Goal: Information Seeking & Learning: Compare options

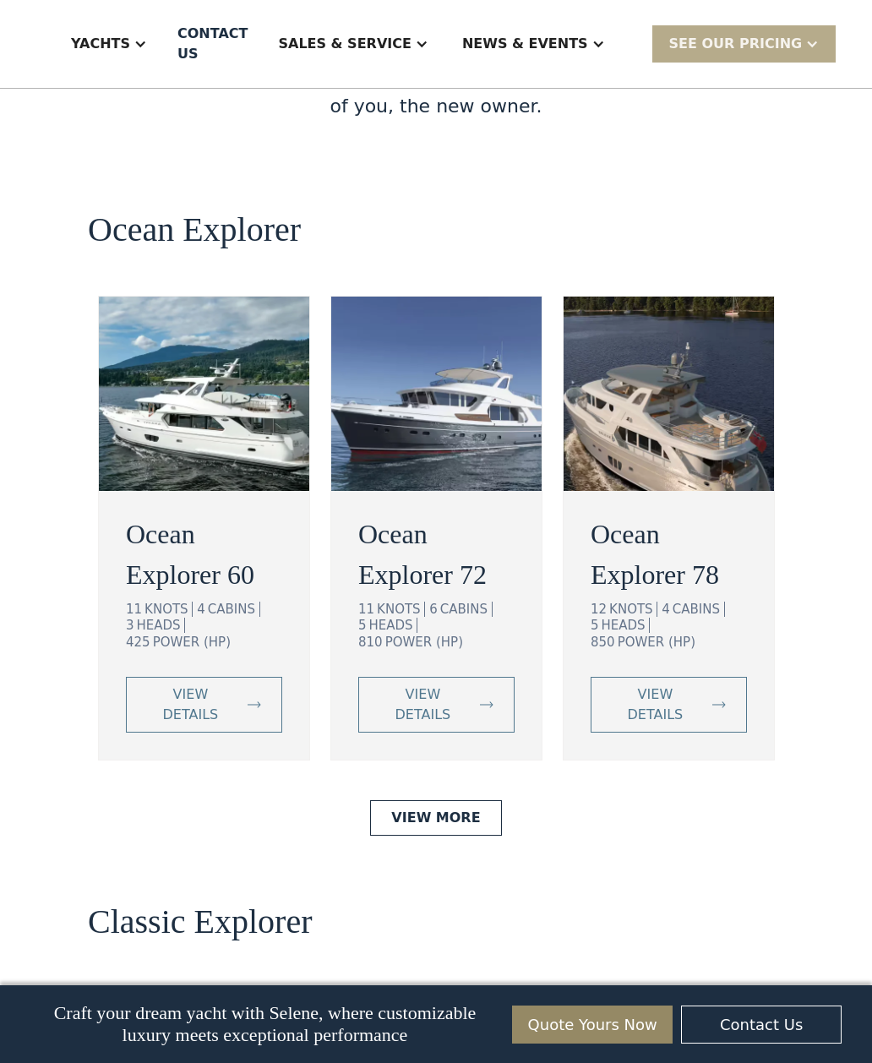
scroll to position [3180, 0]
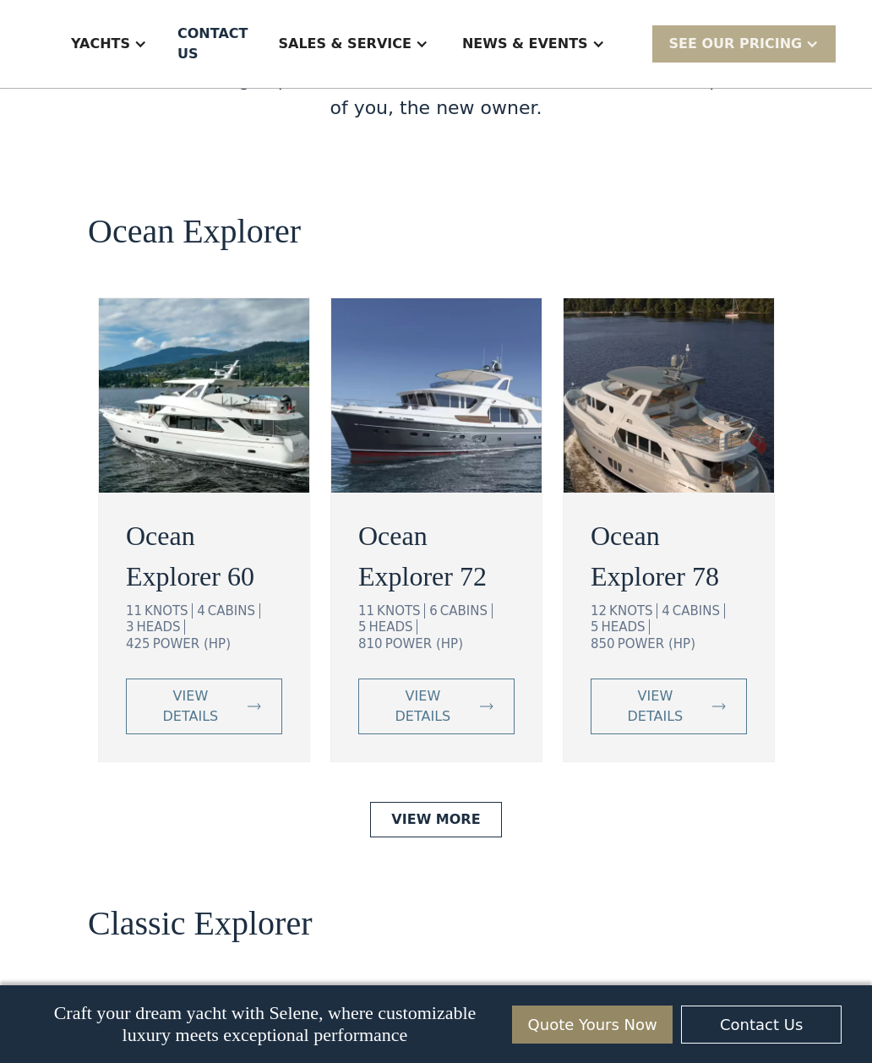
click at [435, 686] on div "view details" at bounding box center [422, 706] width 87 height 41
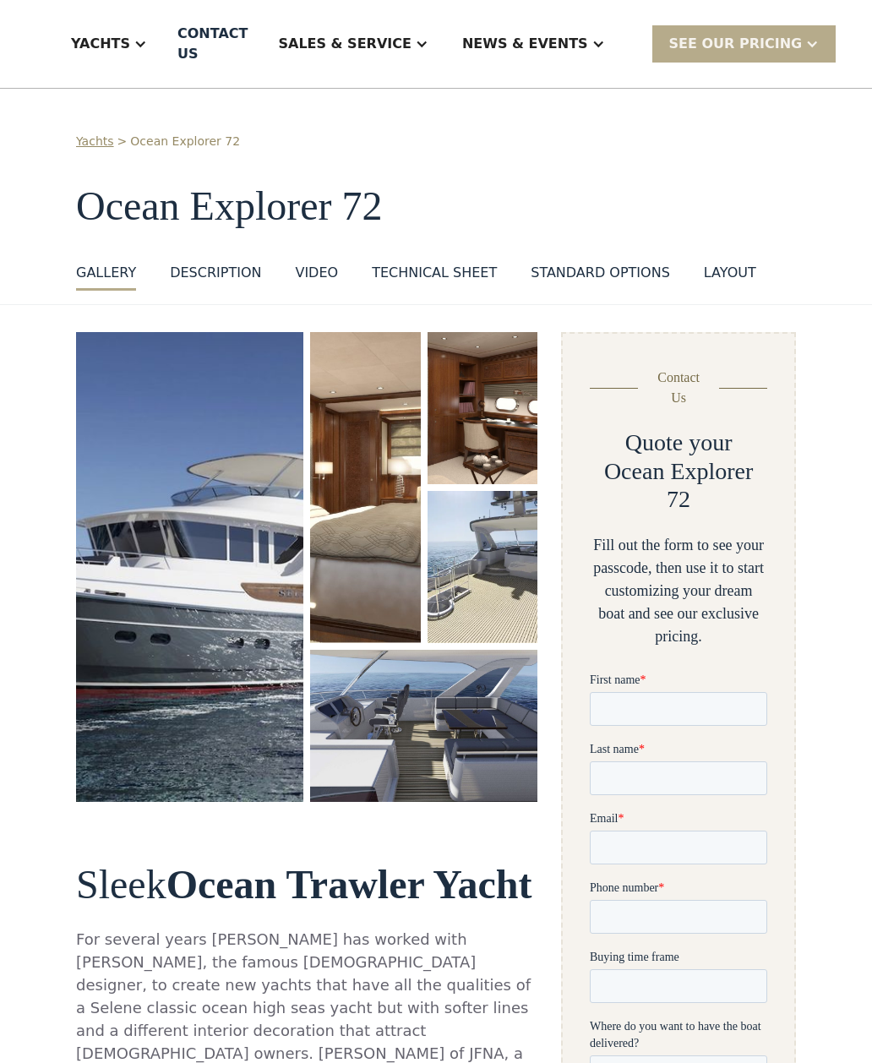
click at [215, 603] on img "open lightbox" at bounding box center [189, 567] width 227 height 470
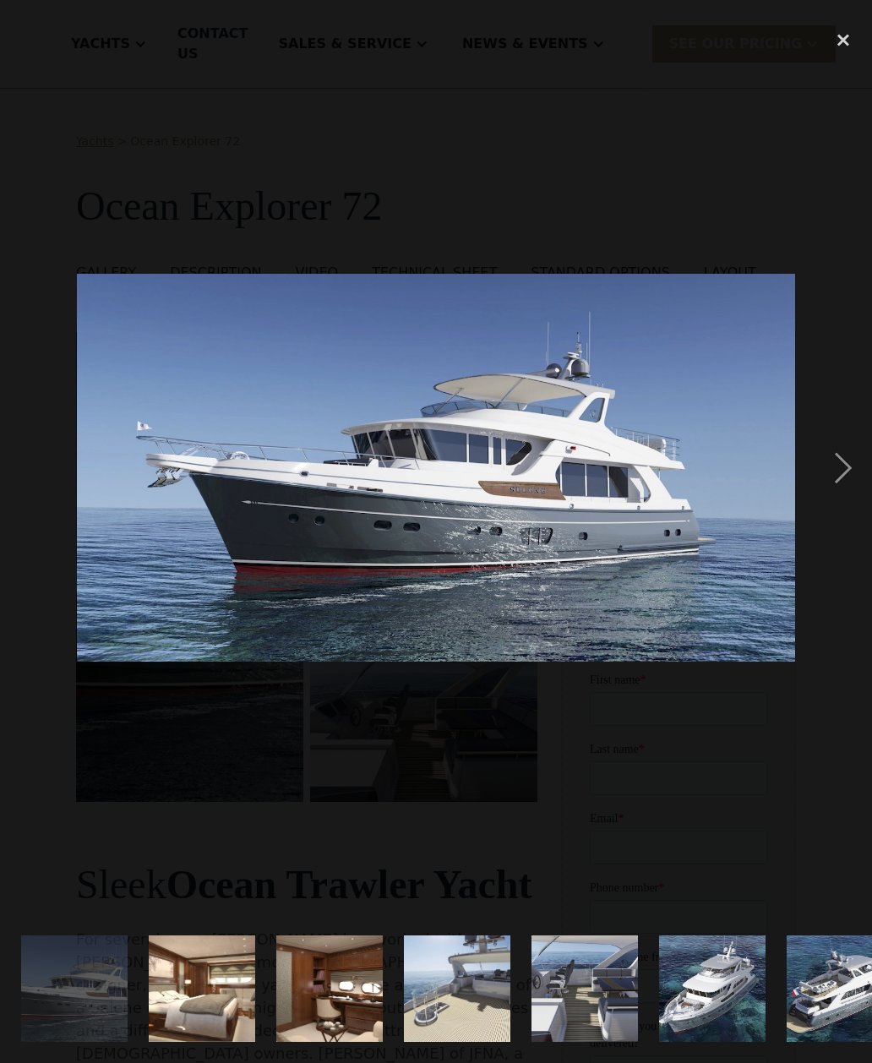
click at [192, 598] on img at bounding box center [436, 468] width 718 height 389
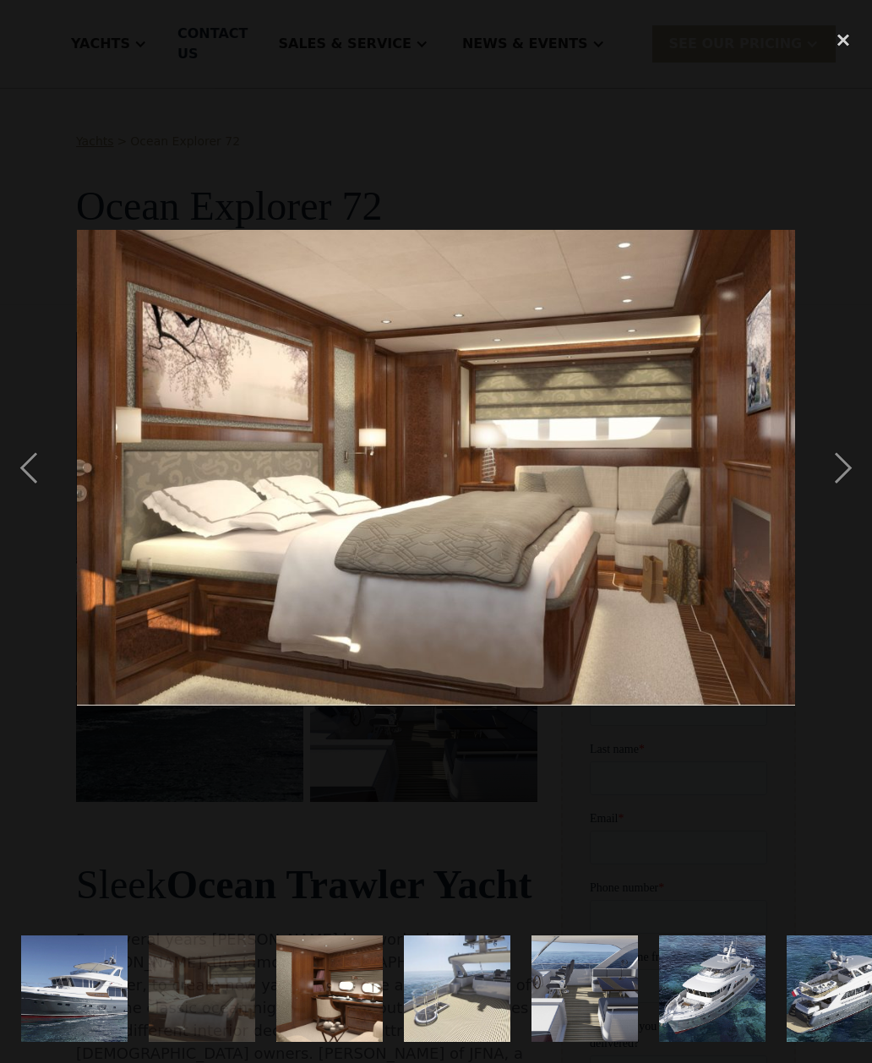
click at [28, 488] on div "previous image" at bounding box center [28, 467] width 57 height 893
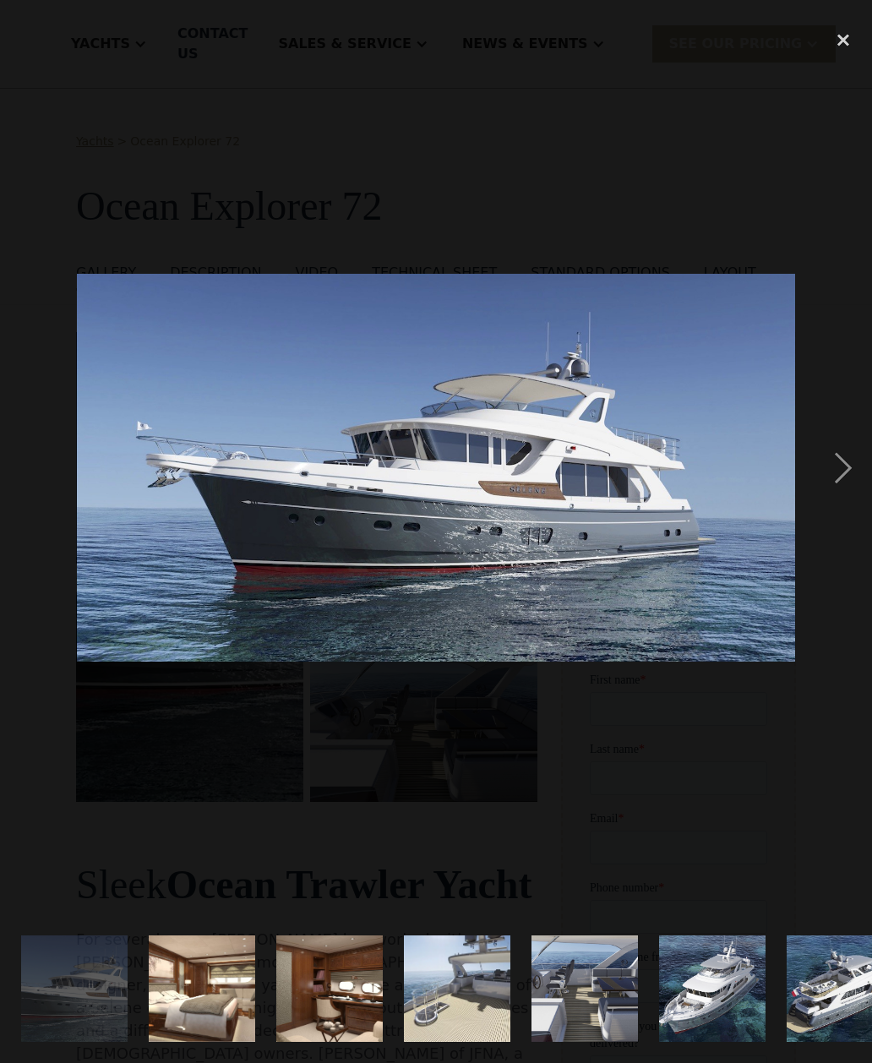
click at [850, 508] on div "next image" at bounding box center [843, 467] width 57 height 893
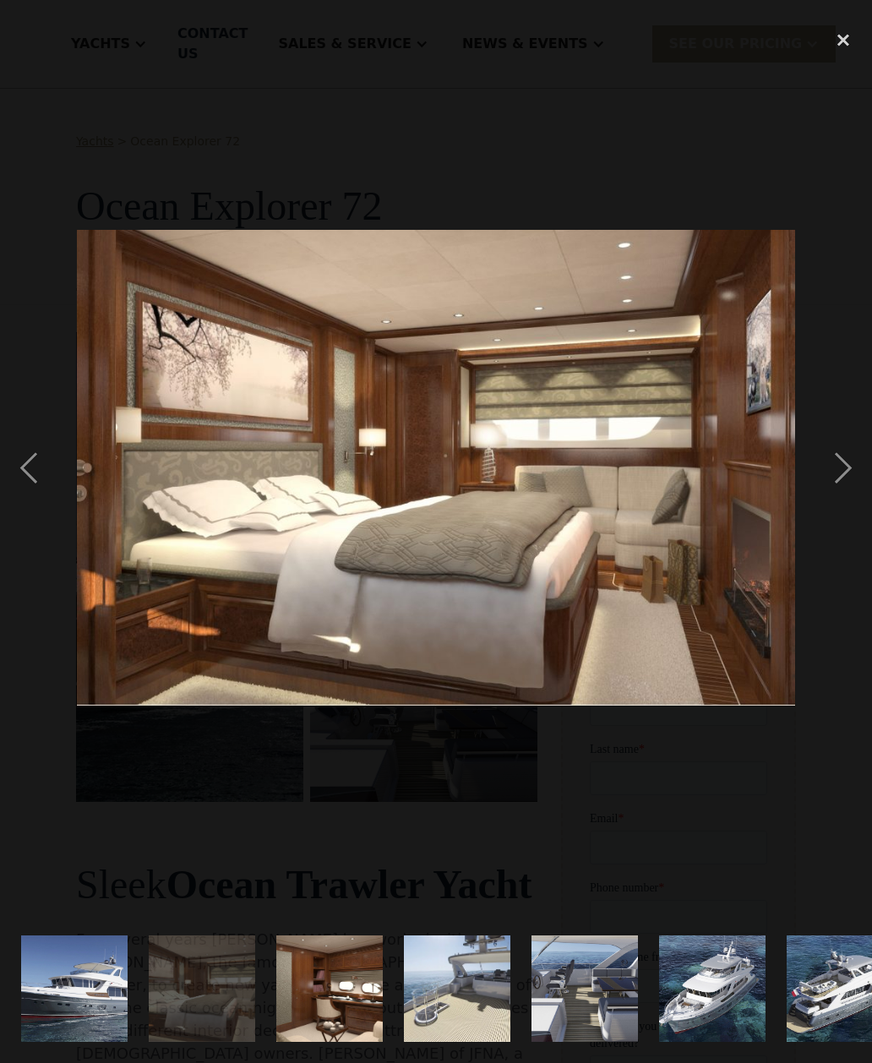
click at [847, 500] on div "next image" at bounding box center [843, 467] width 57 height 893
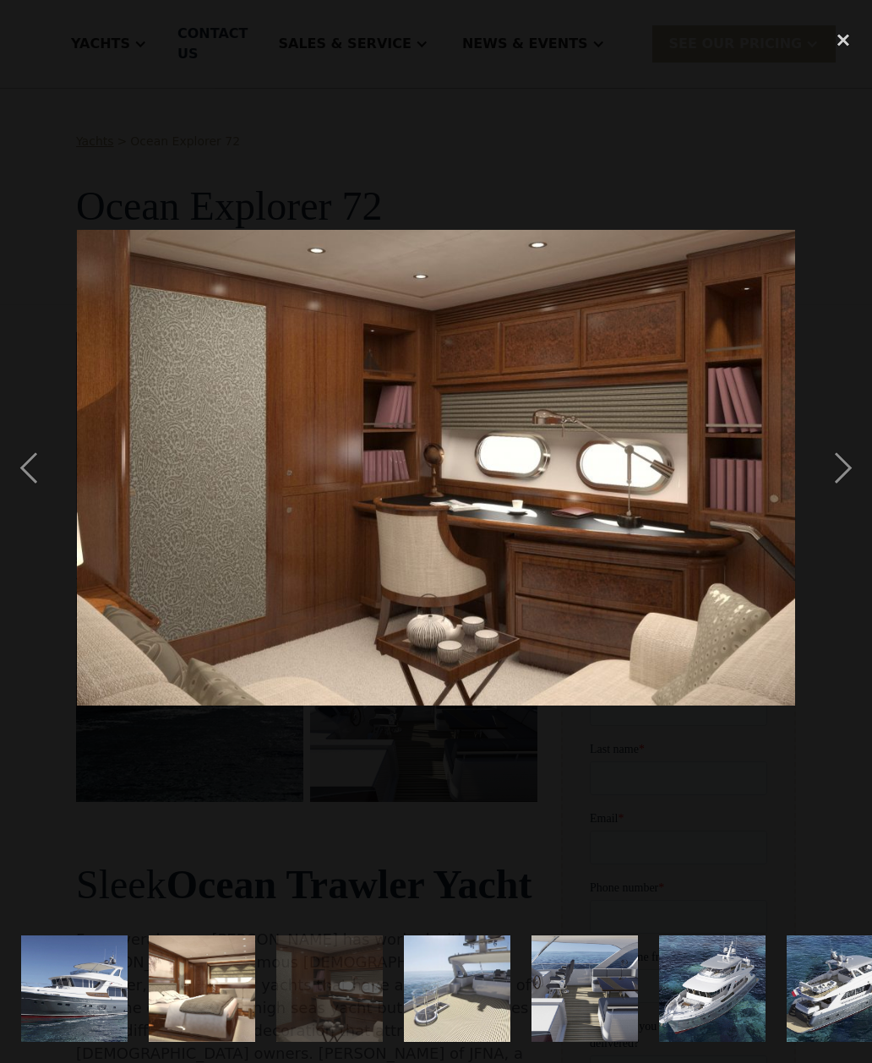
click at [844, 491] on div "next image" at bounding box center [843, 467] width 57 height 893
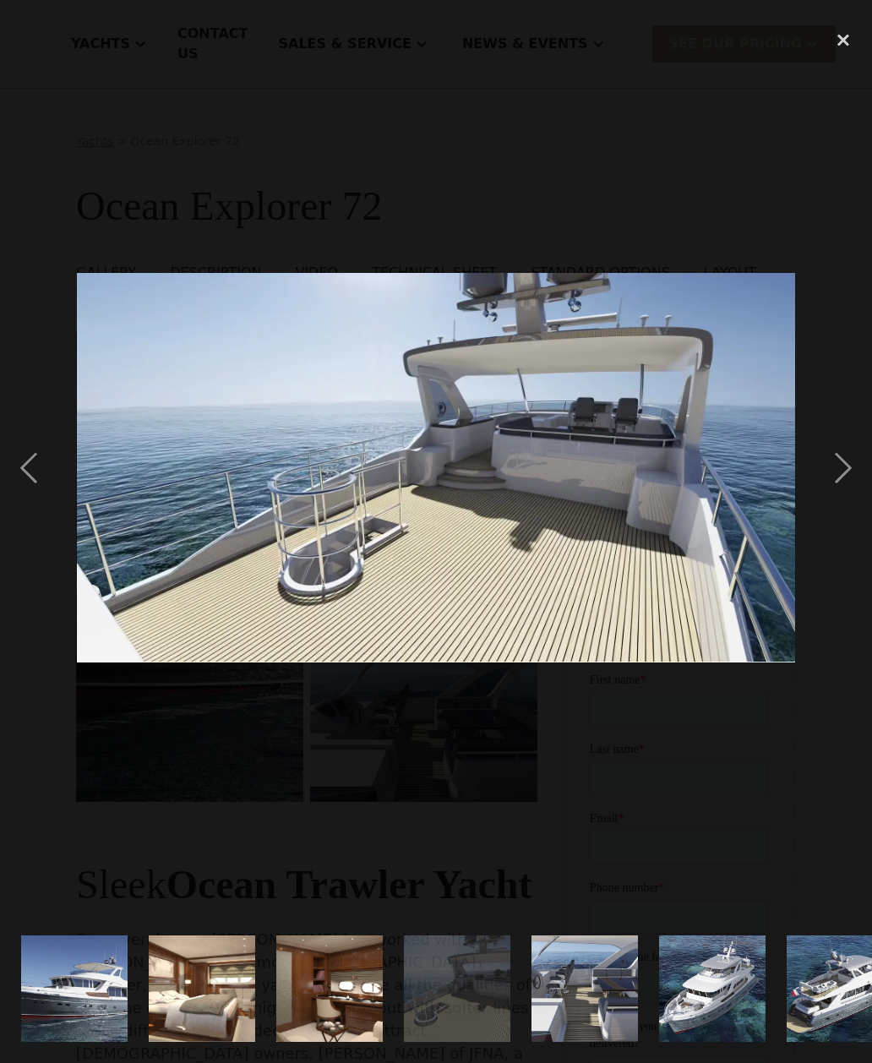
click at [829, 519] on div "next image" at bounding box center [843, 467] width 57 height 893
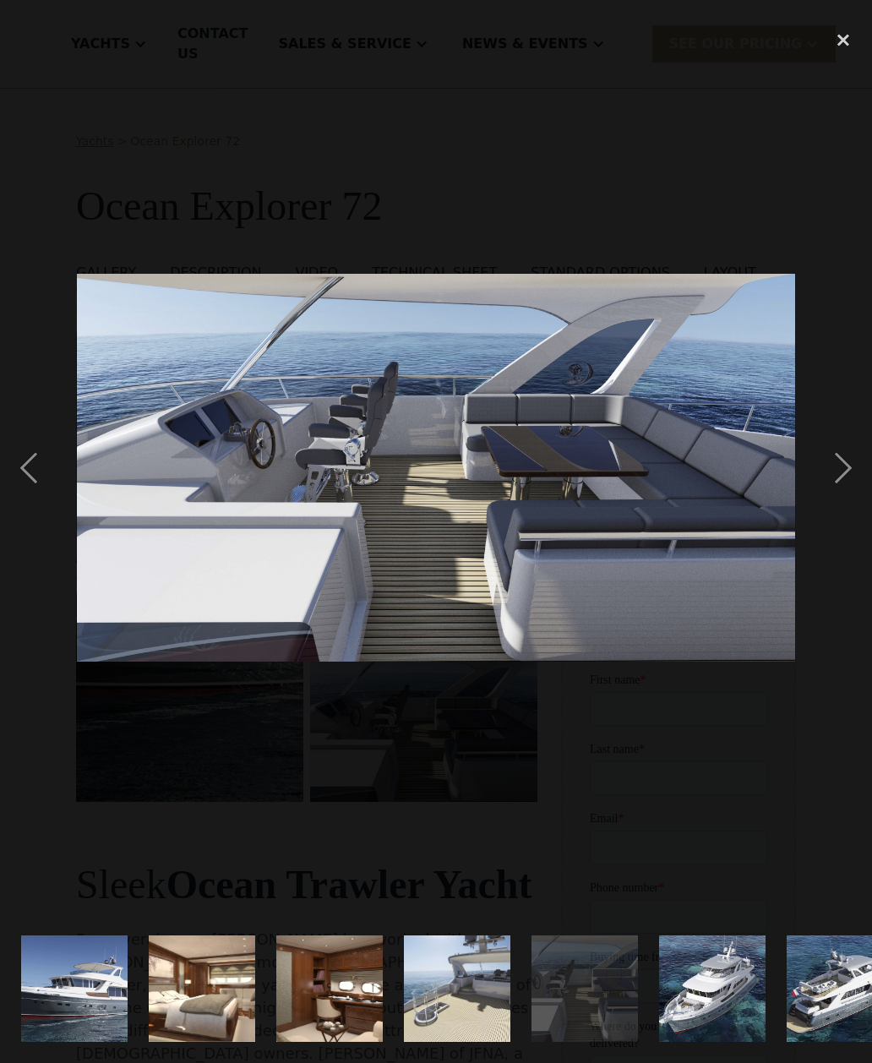
click at [845, 501] on div "next image" at bounding box center [843, 467] width 57 height 893
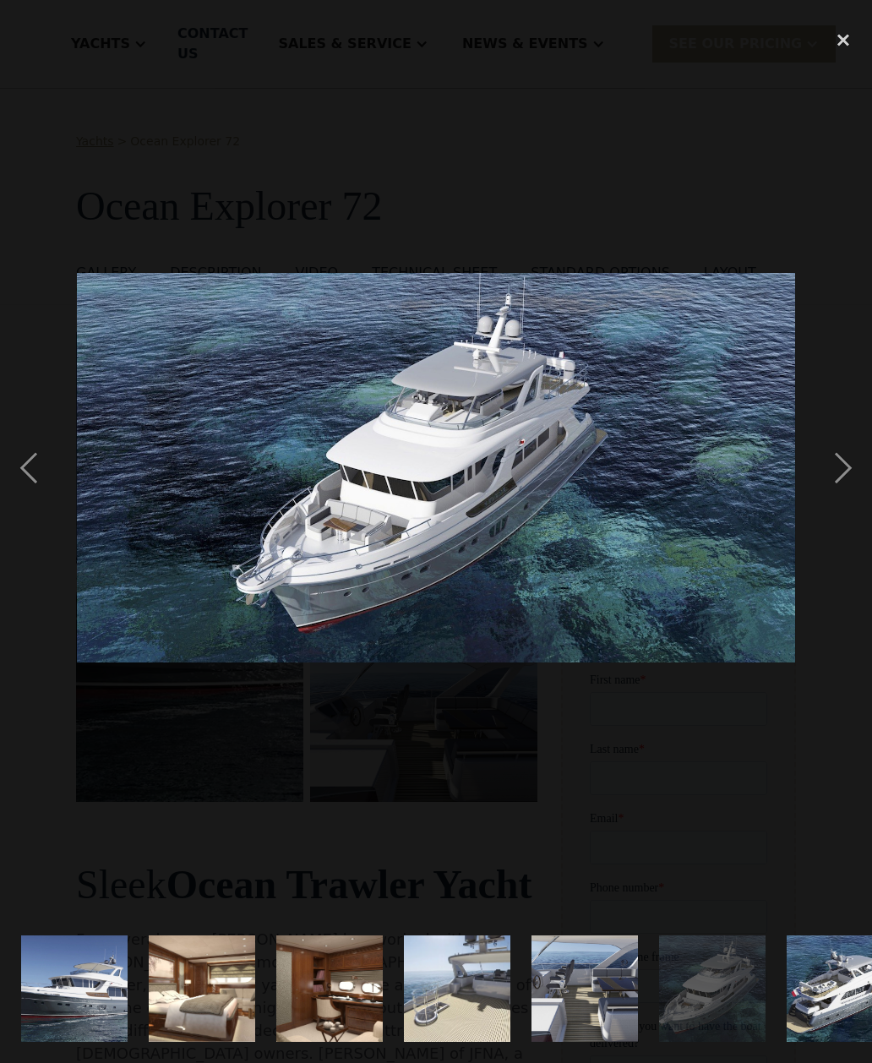
click at [849, 501] on div "next image" at bounding box center [843, 467] width 57 height 893
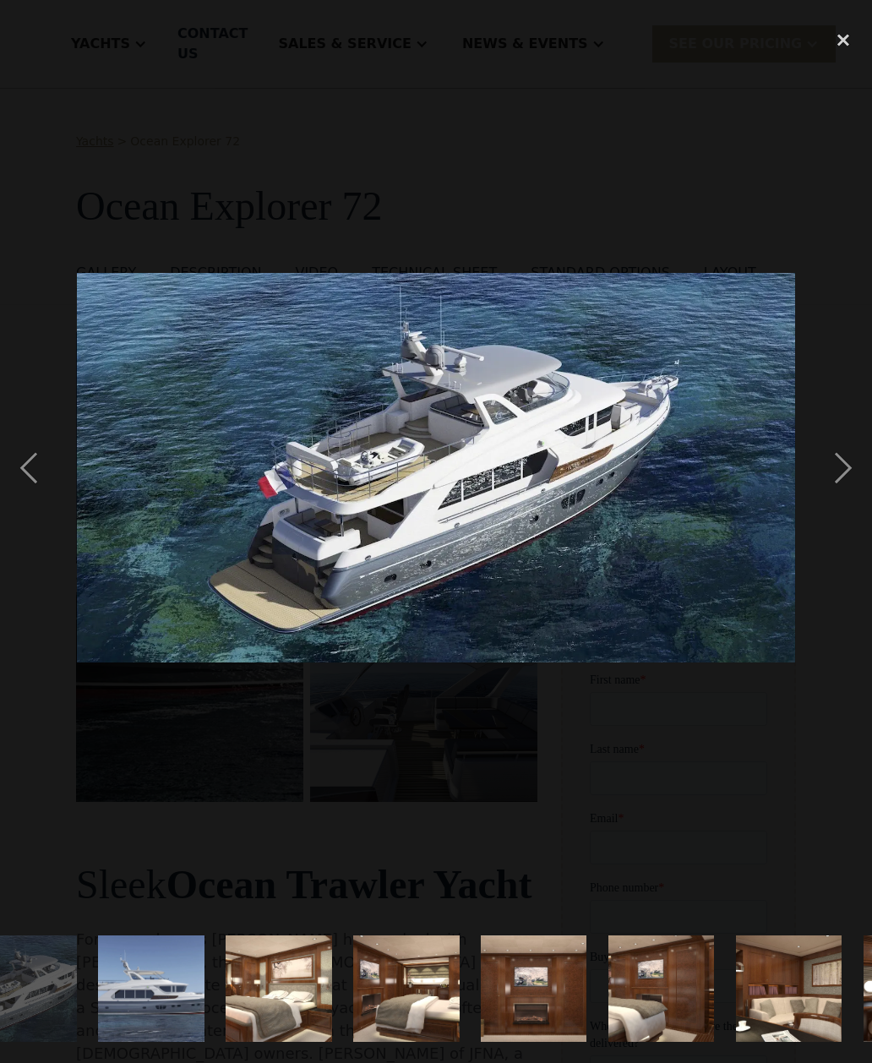
scroll to position [0, 819]
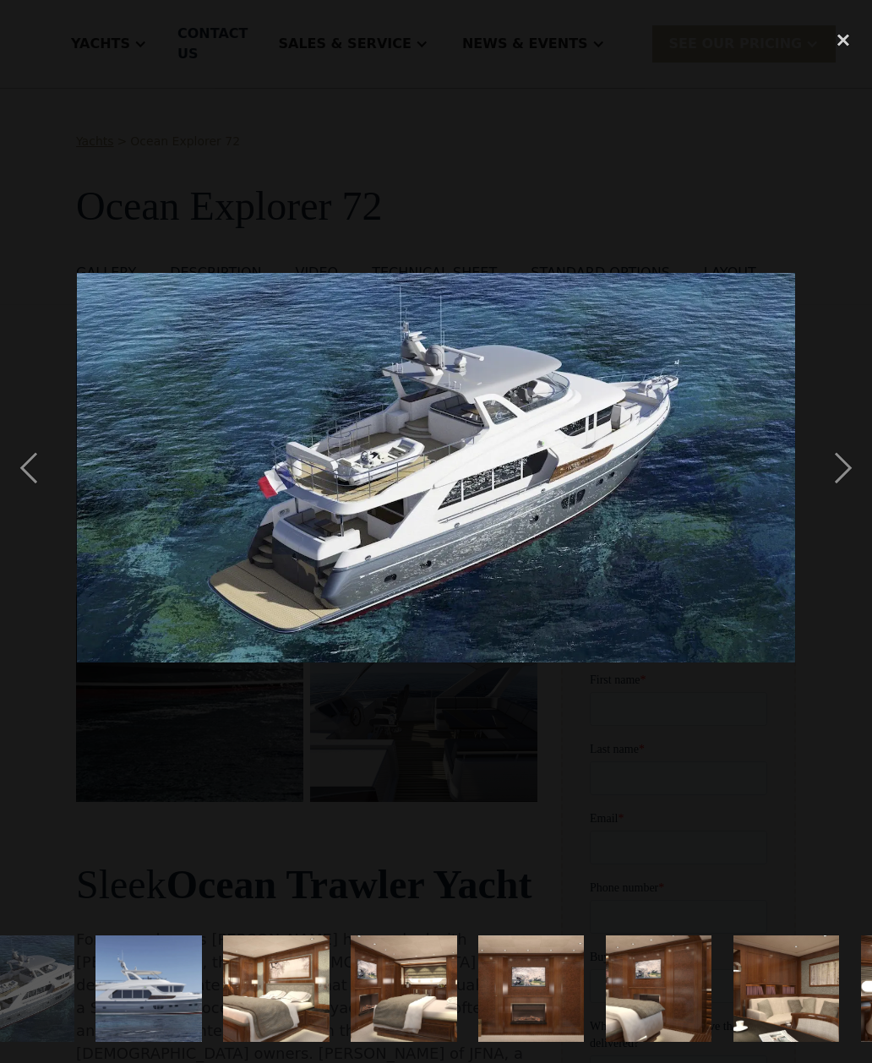
click at [846, 498] on div "next image" at bounding box center [843, 467] width 57 height 893
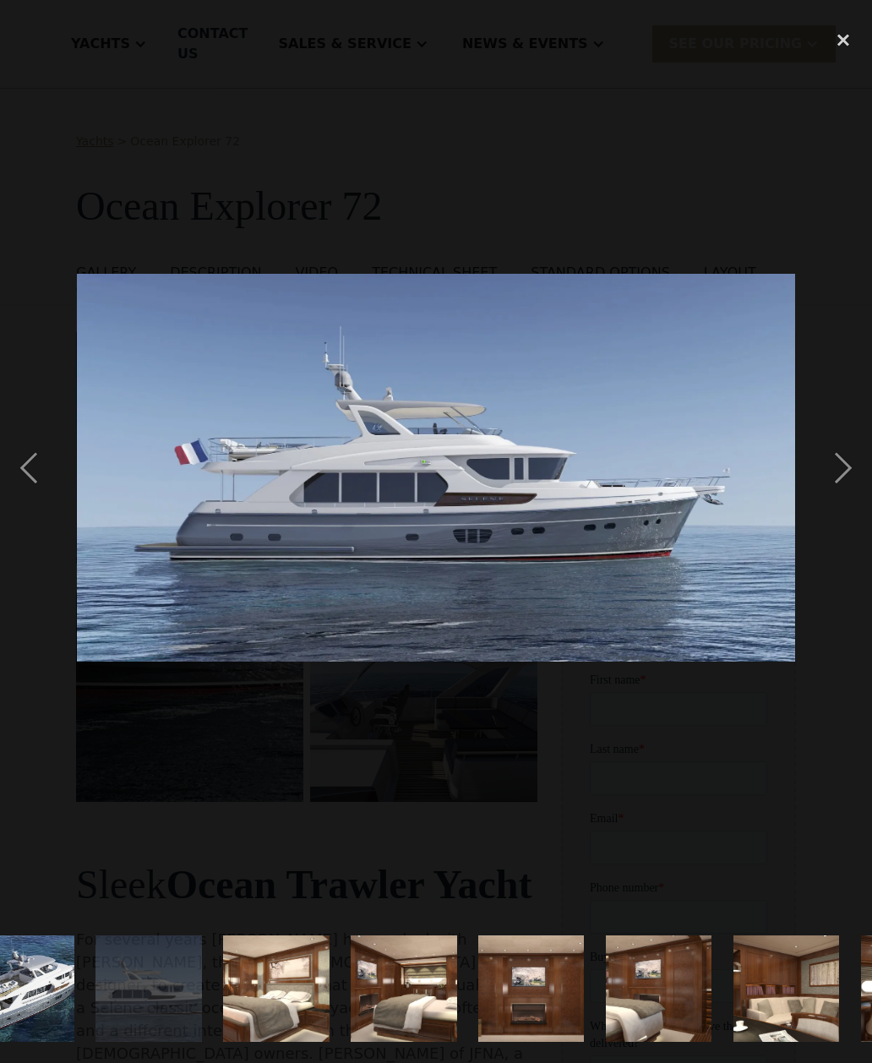
click at [850, 496] on div "next image" at bounding box center [843, 467] width 57 height 893
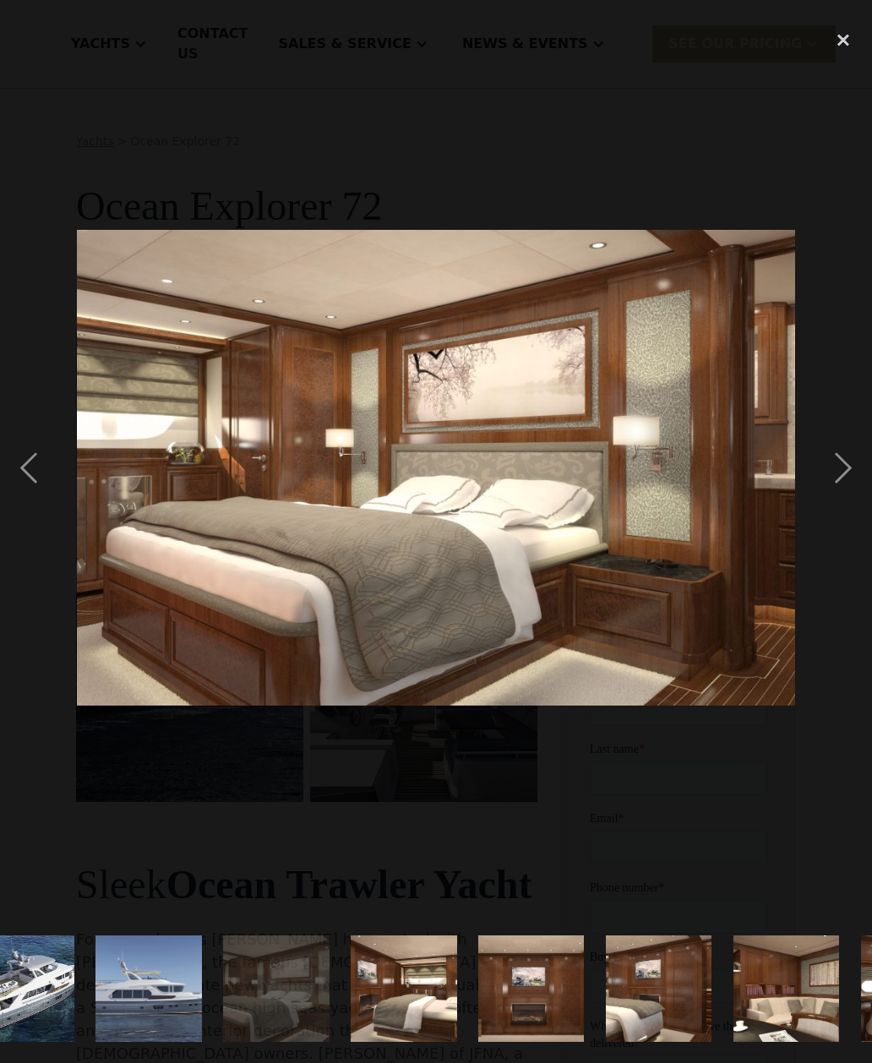
click at [857, 503] on div "next image" at bounding box center [843, 467] width 57 height 893
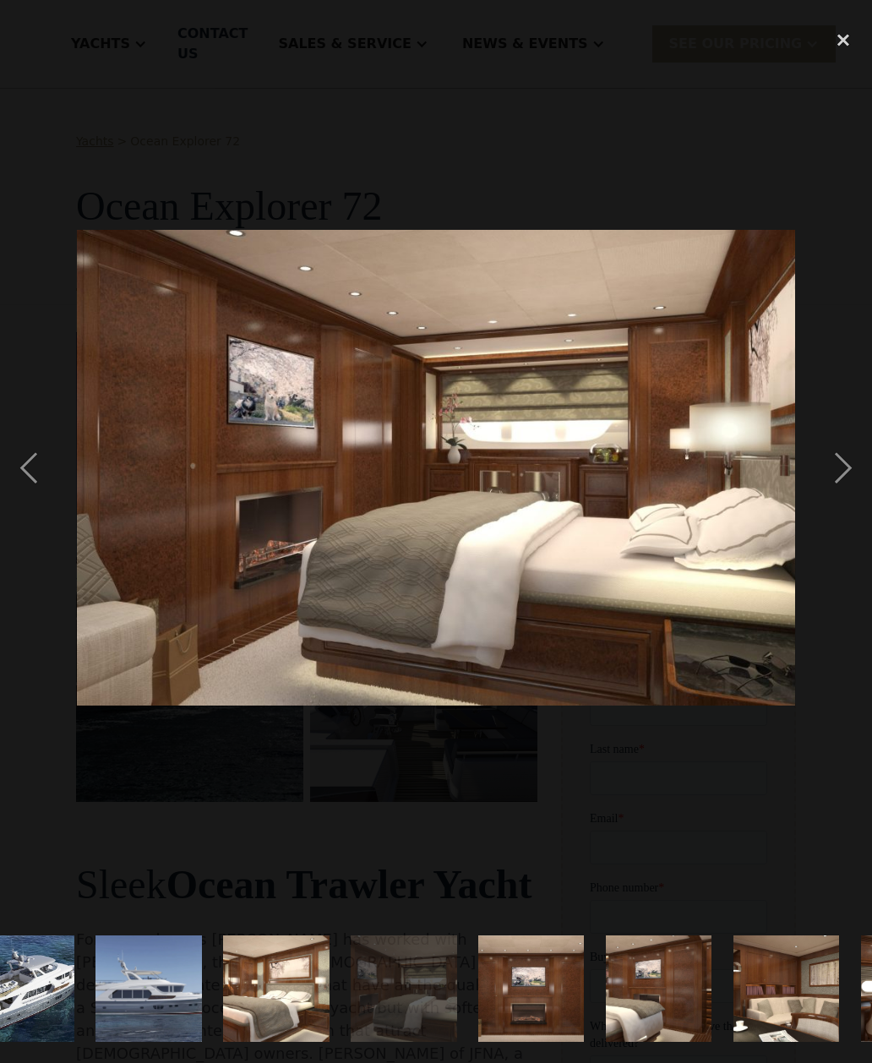
click at [35, 521] on div "previous image" at bounding box center [28, 467] width 57 height 893
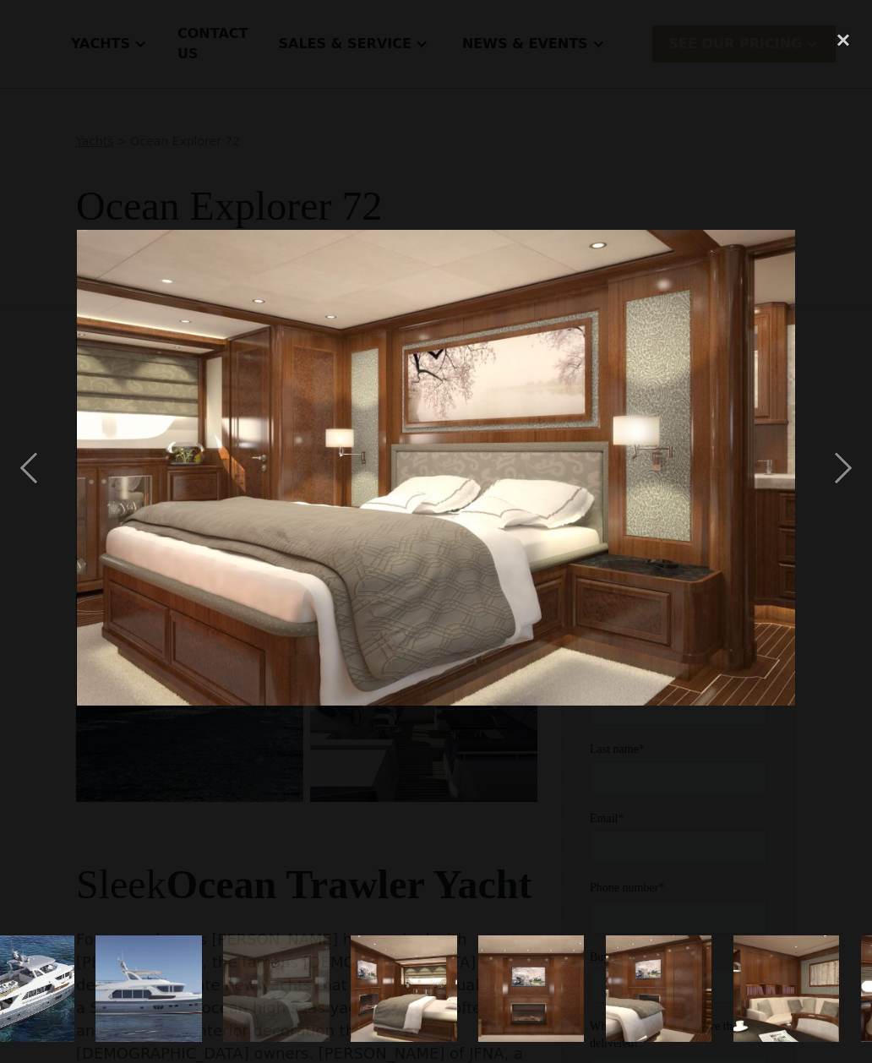
click at [854, 497] on div "next image" at bounding box center [843, 467] width 57 height 893
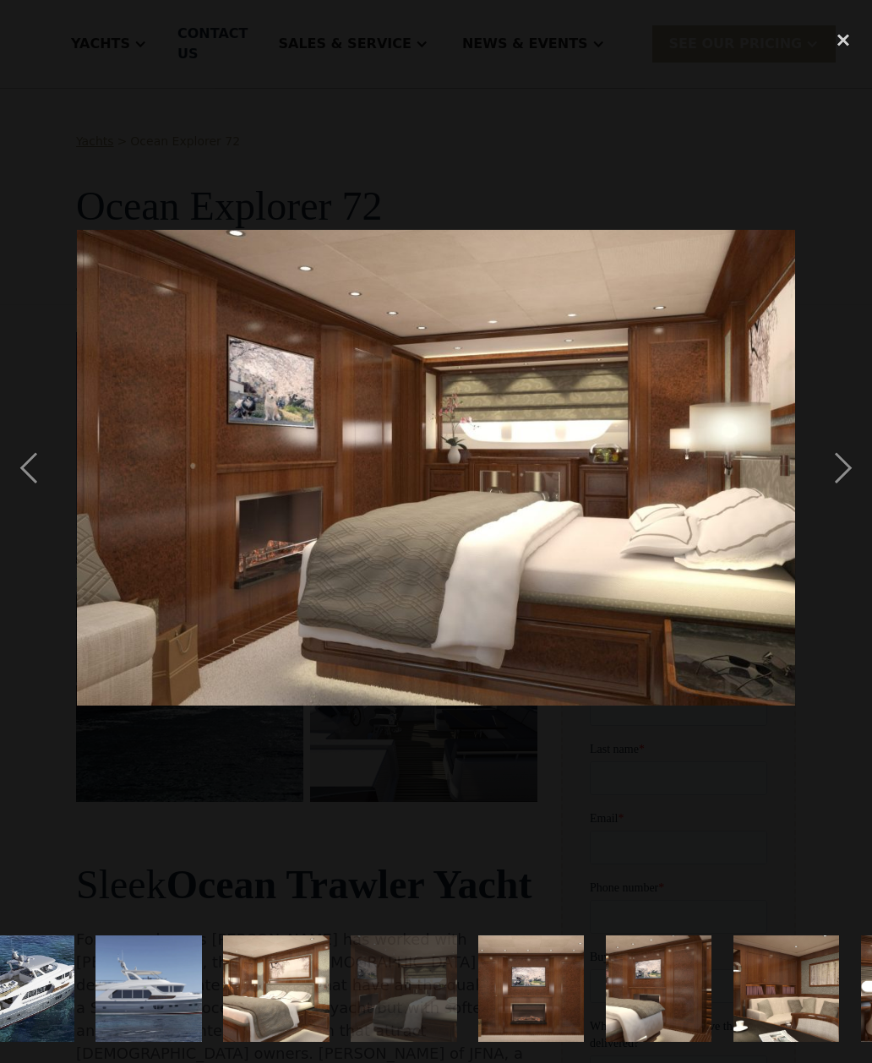
click at [860, 494] on div "next image" at bounding box center [843, 467] width 57 height 893
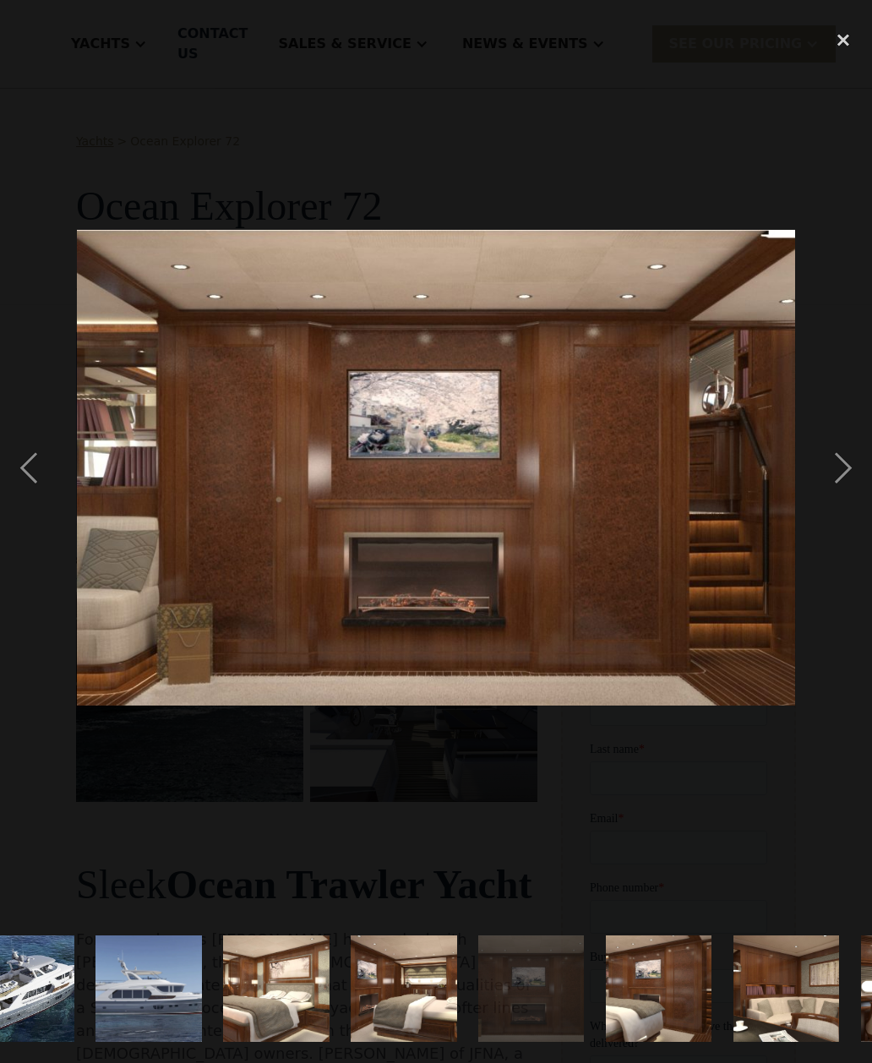
click at [836, 503] on div "next image" at bounding box center [843, 467] width 57 height 893
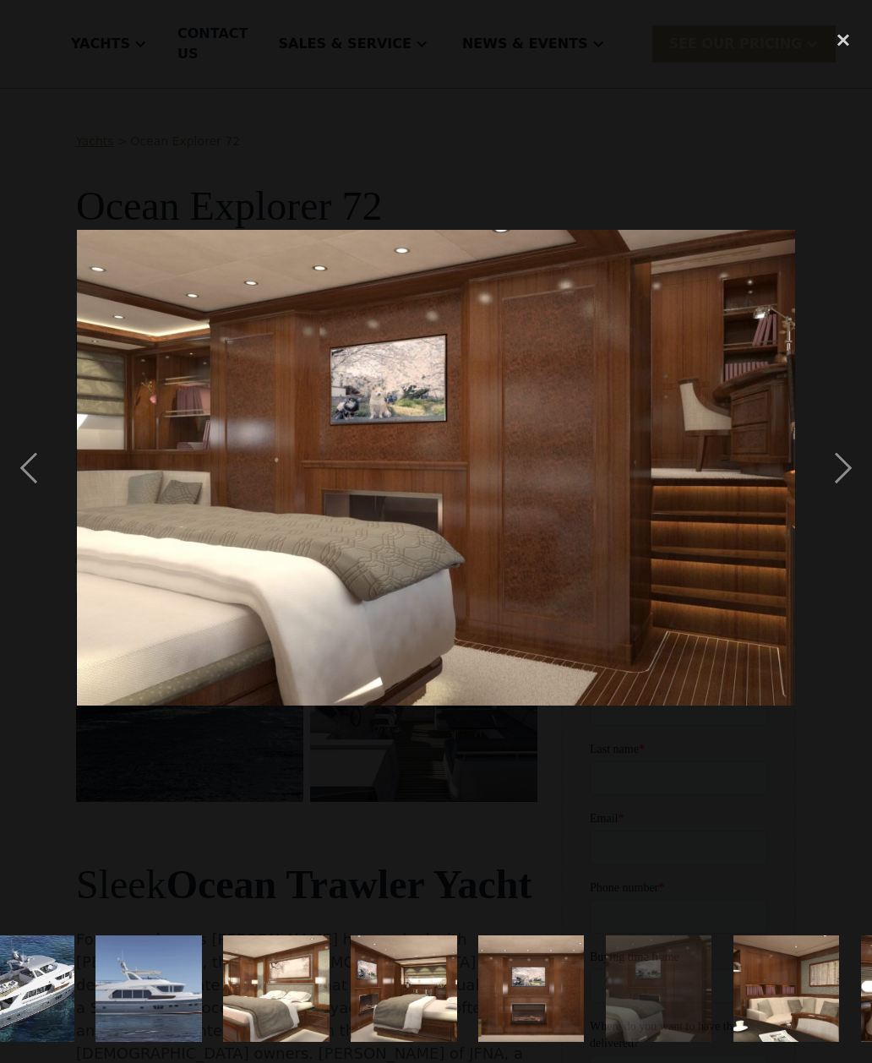
click at [860, 490] on div "next image" at bounding box center [843, 467] width 57 height 893
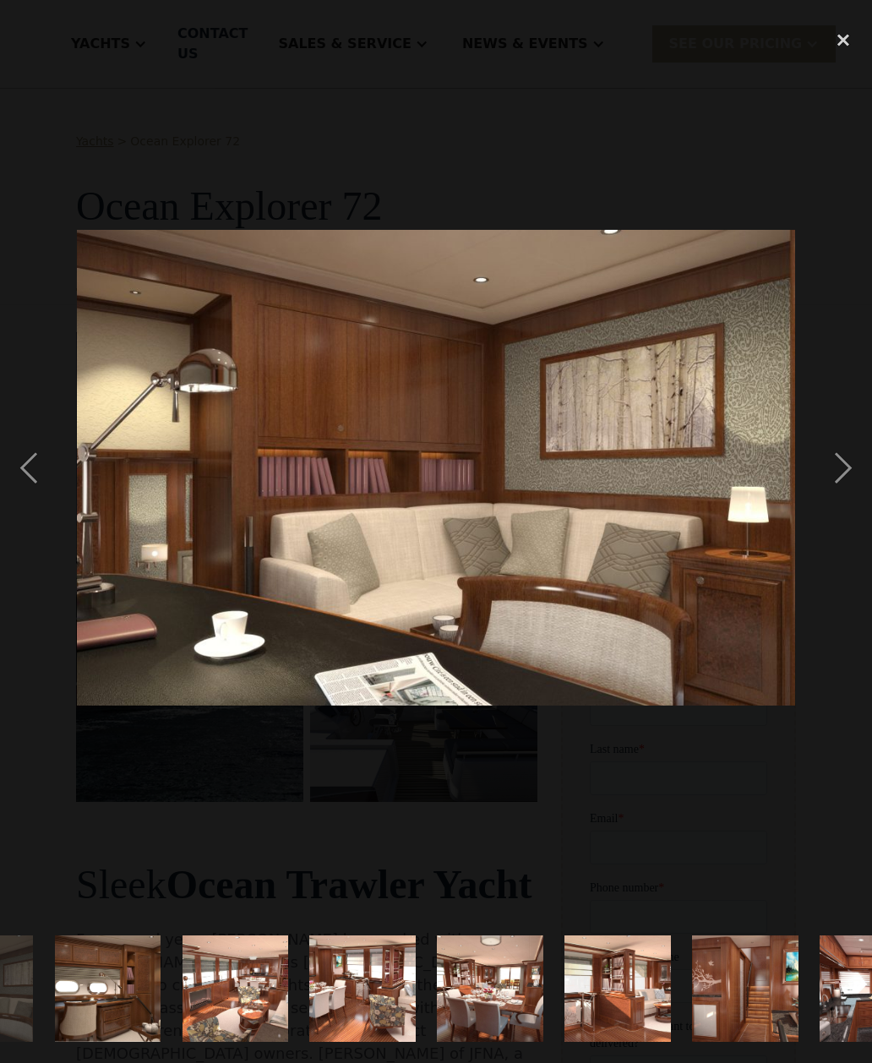
scroll to position [0, 1626]
click at [839, 519] on div "next image" at bounding box center [843, 467] width 57 height 893
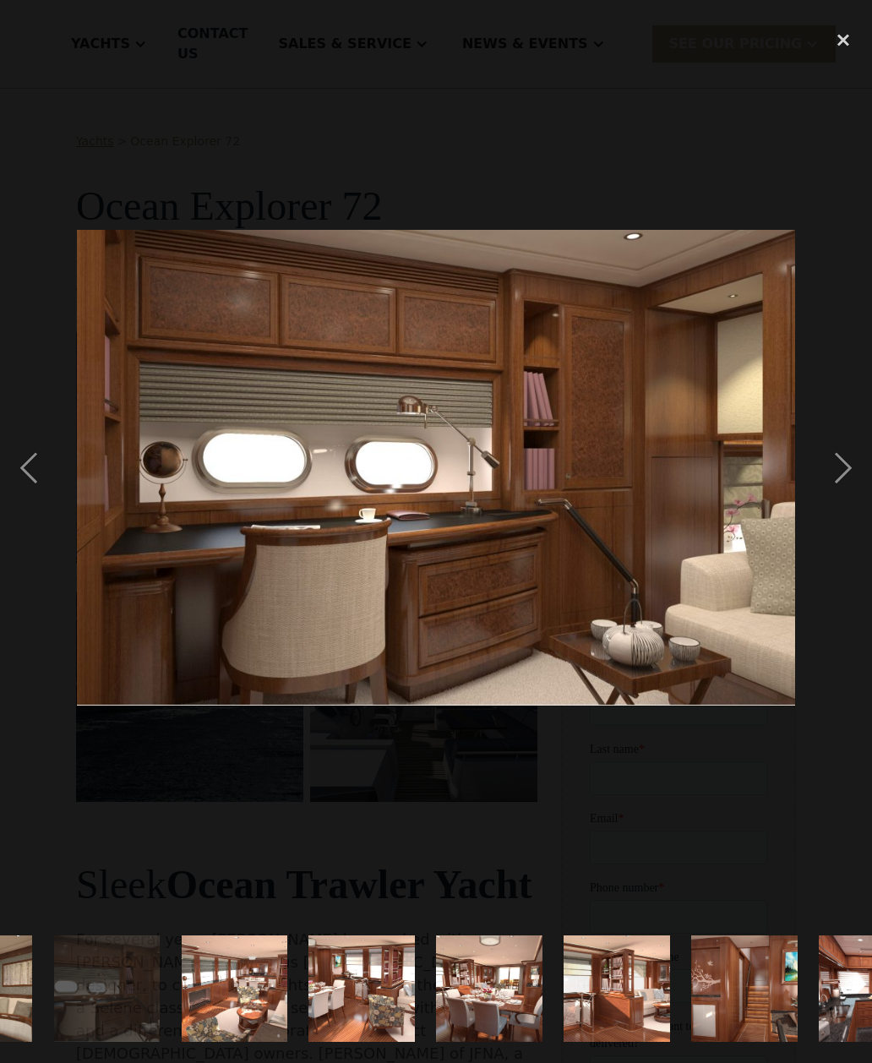
click at [37, 524] on div "previous image" at bounding box center [28, 467] width 57 height 893
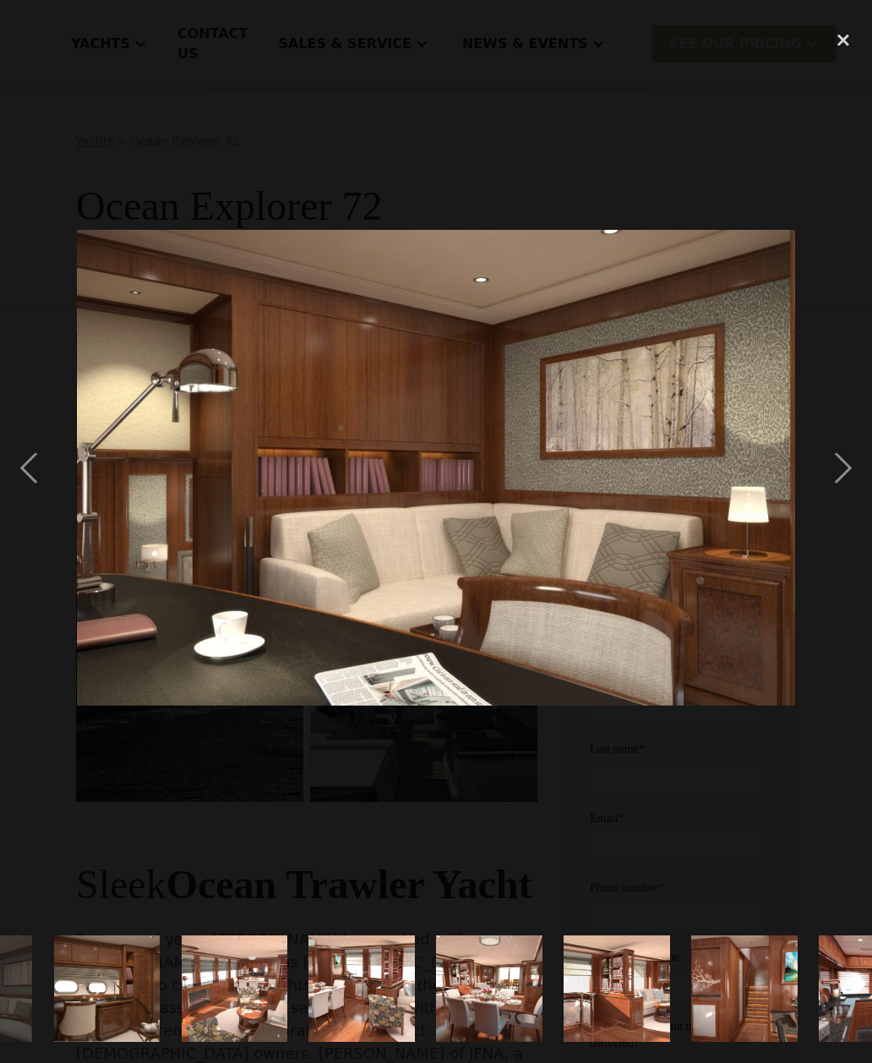
click at [54, 497] on div "previous image" at bounding box center [28, 467] width 57 height 893
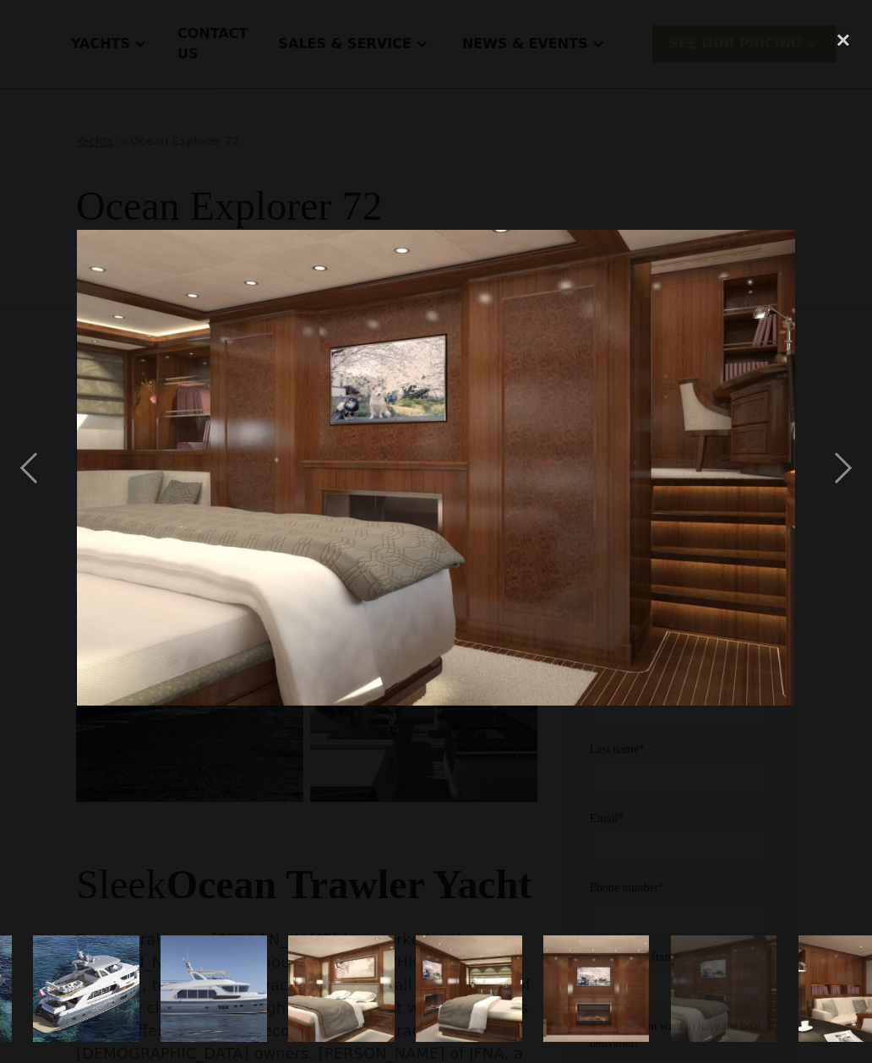
scroll to position [0, 754]
click at [35, 507] on div "previous image" at bounding box center [28, 467] width 57 height 893
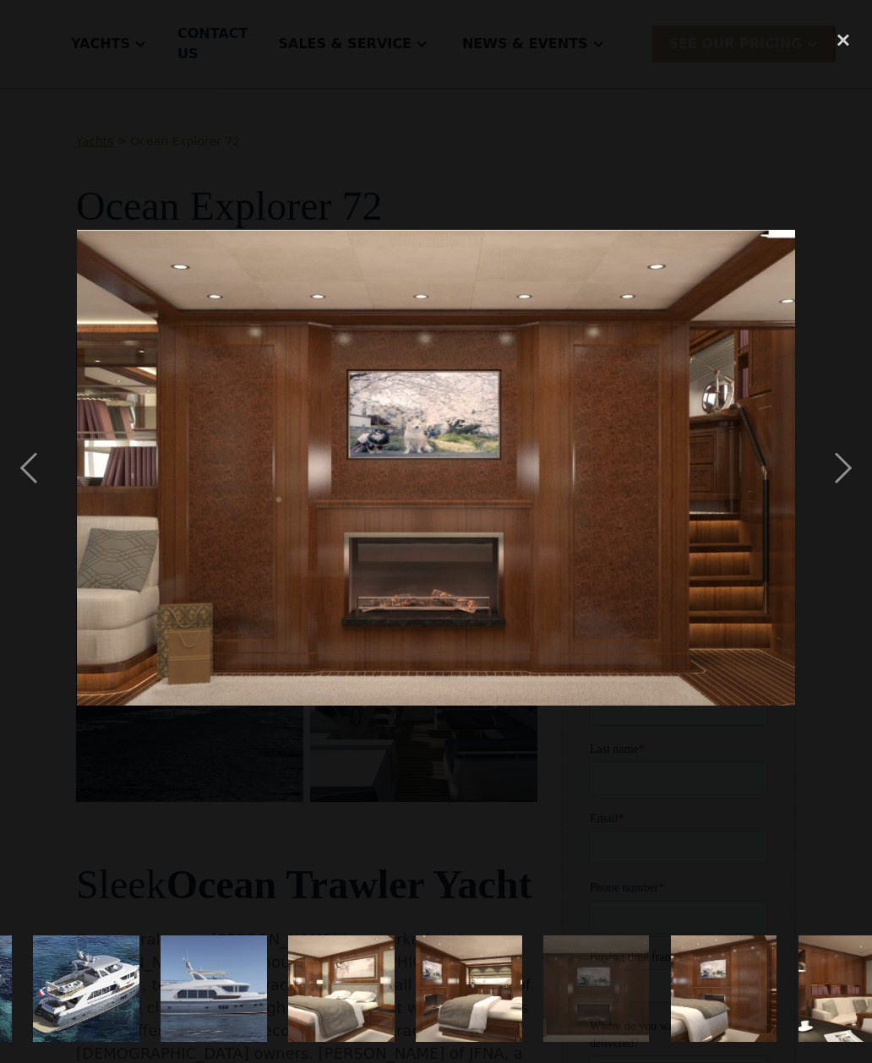
click at [37, 507] on div "previous image" at bounding box center [28, 467] width 57 height 893
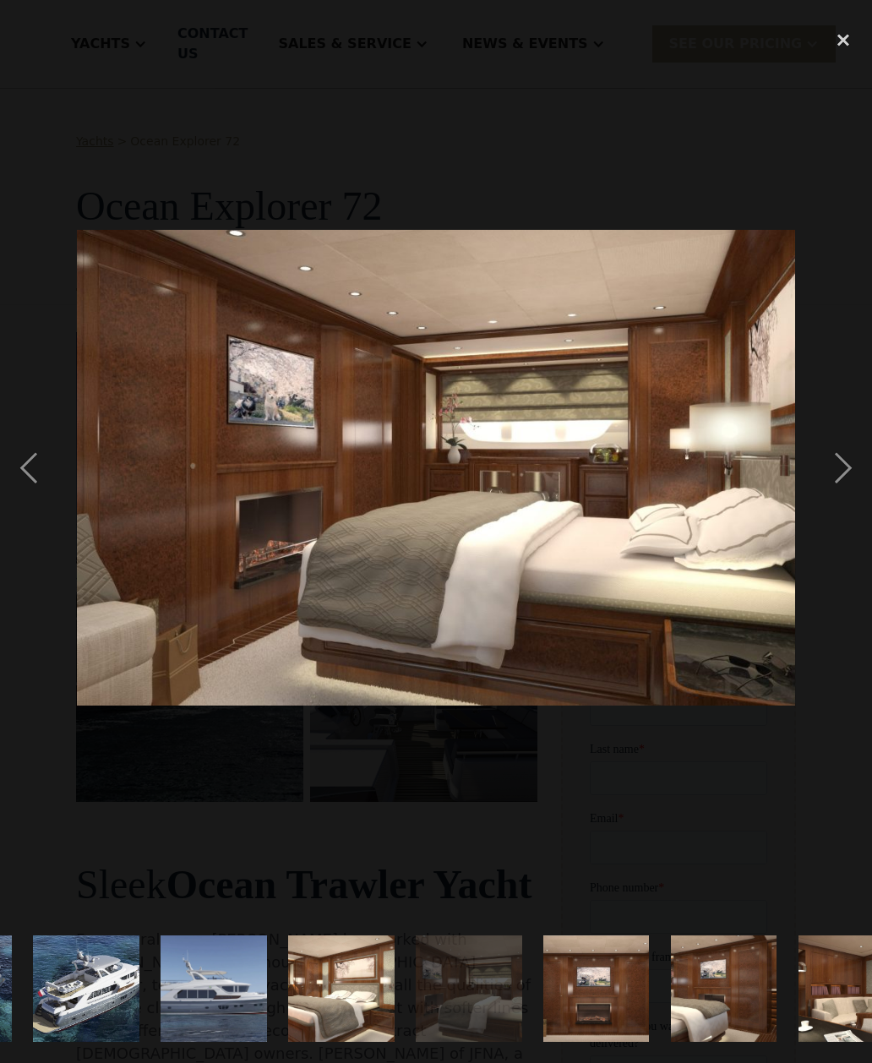
click at [848, 487] on div "next image" at bounding box center [843, 467] width 57 height 893
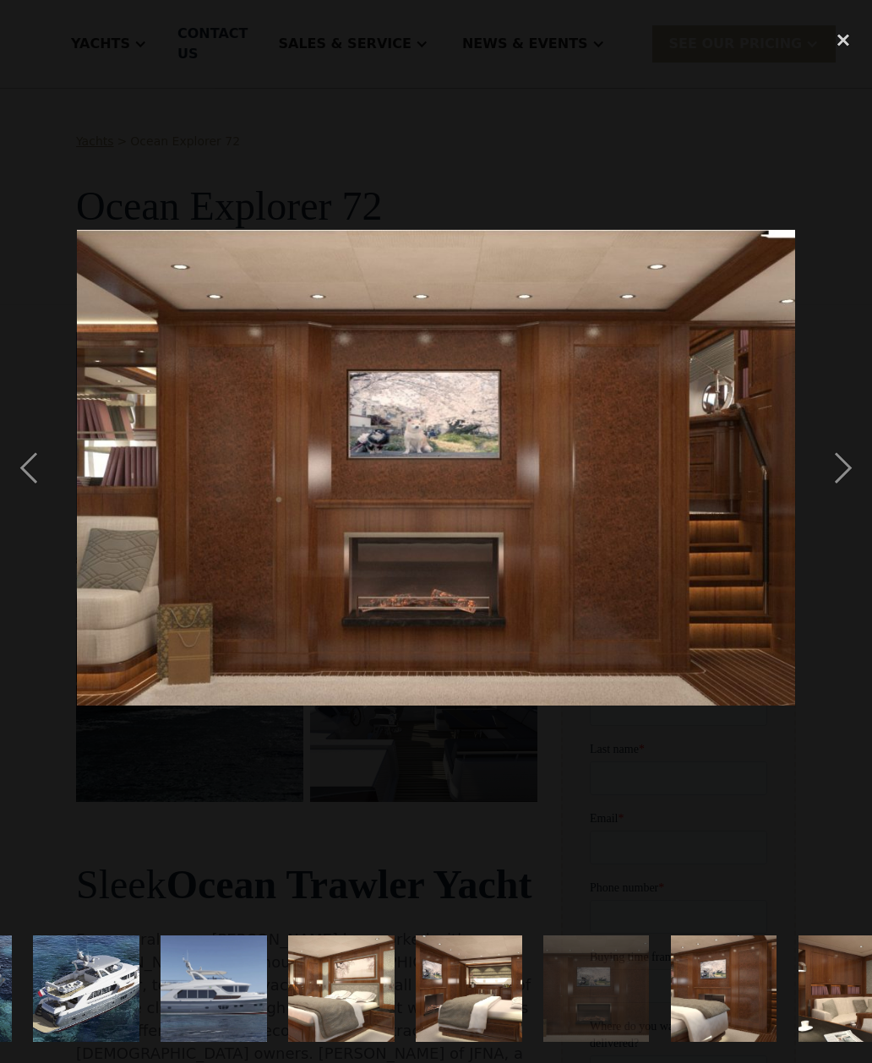
click at [861, 504] on div "next image" at bounding box center [843, 467] width 57 height 893
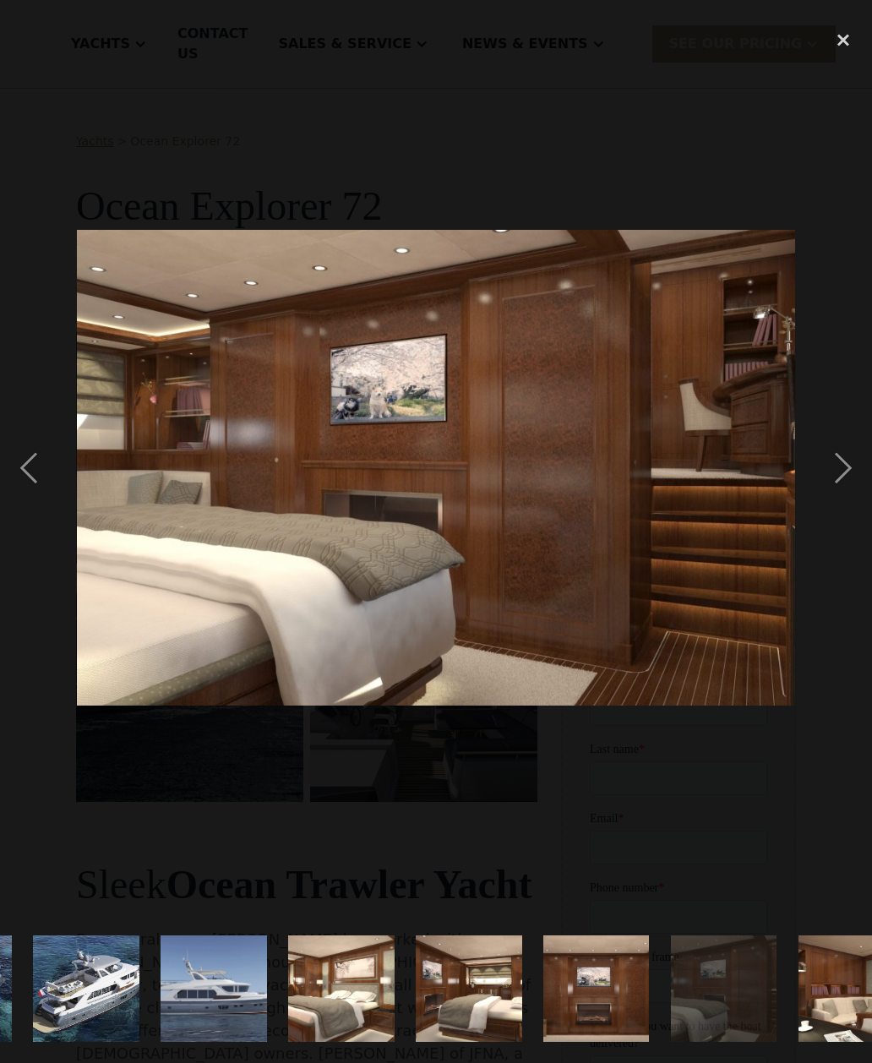
click at [851, 519] on div "next image" at bounding box center [843, 467] width 57 height 893
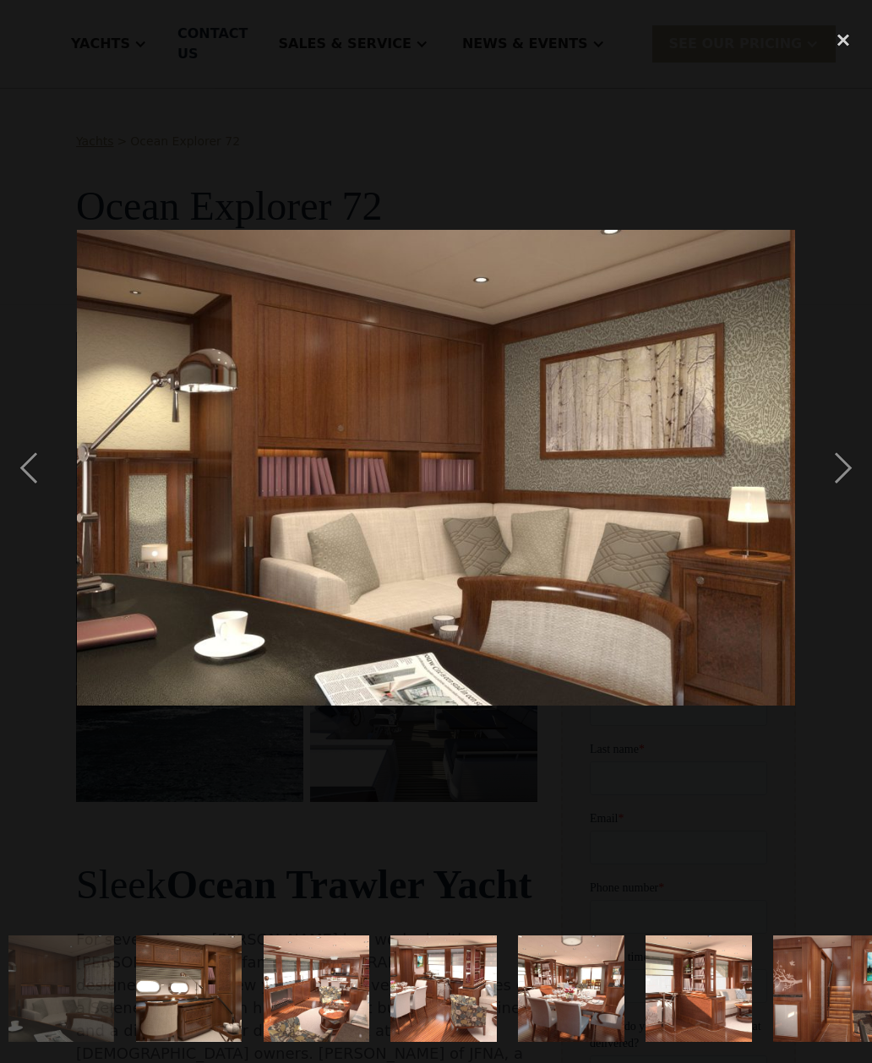
scroll to position [0, 1626]
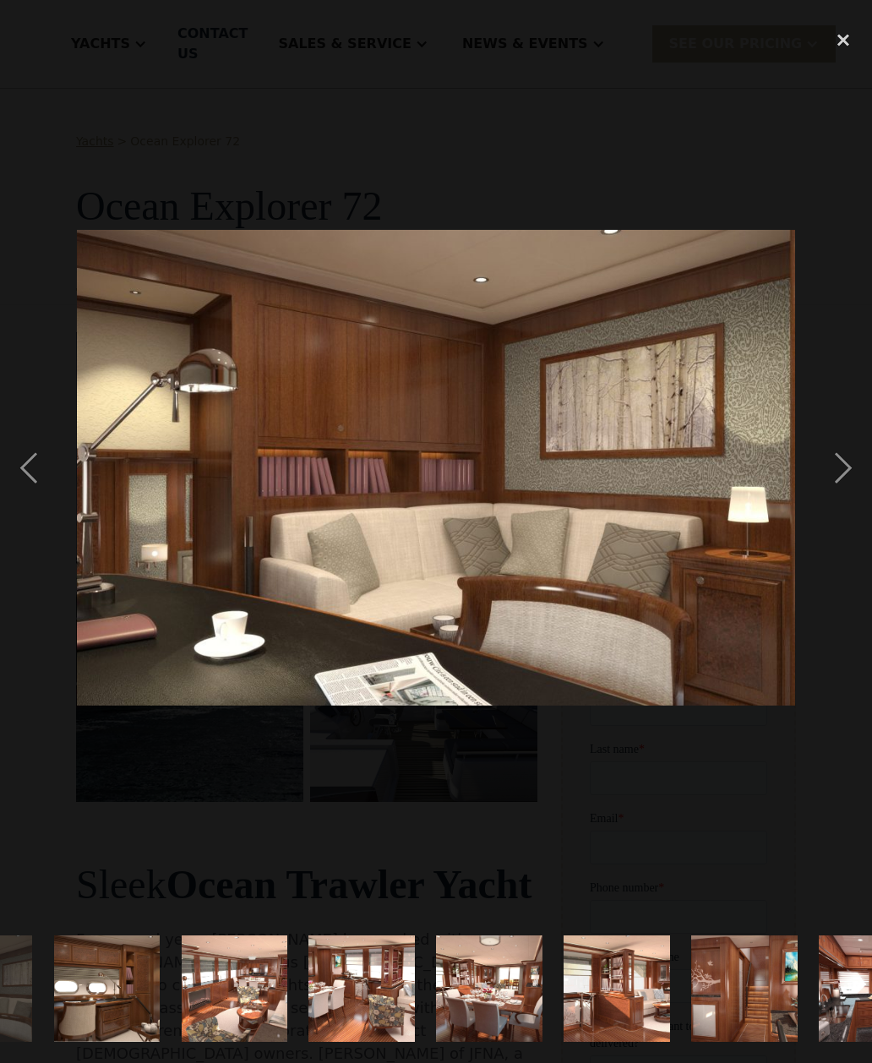
click at [859, 511] on div "next image" at bounding box center [843, 467] width 57 height 893
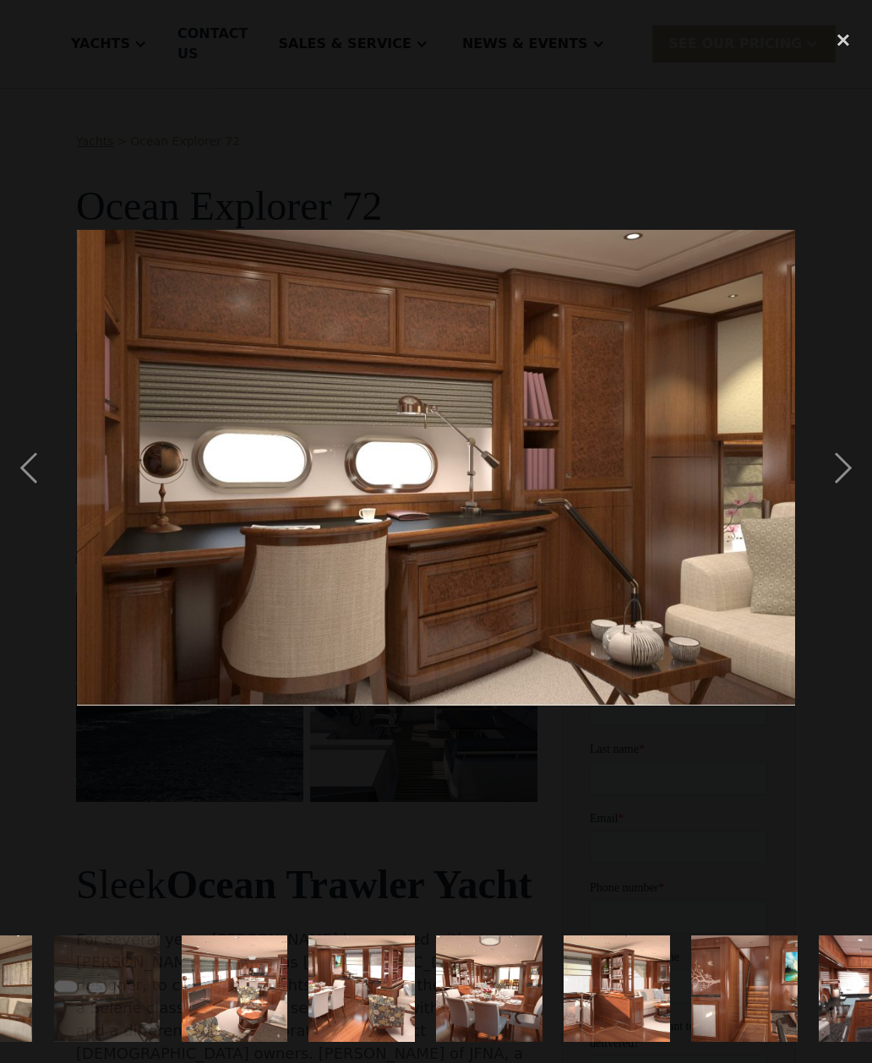
click at [871, 495] on div "next image" at bounding box center [843, 467] width 57 height 893
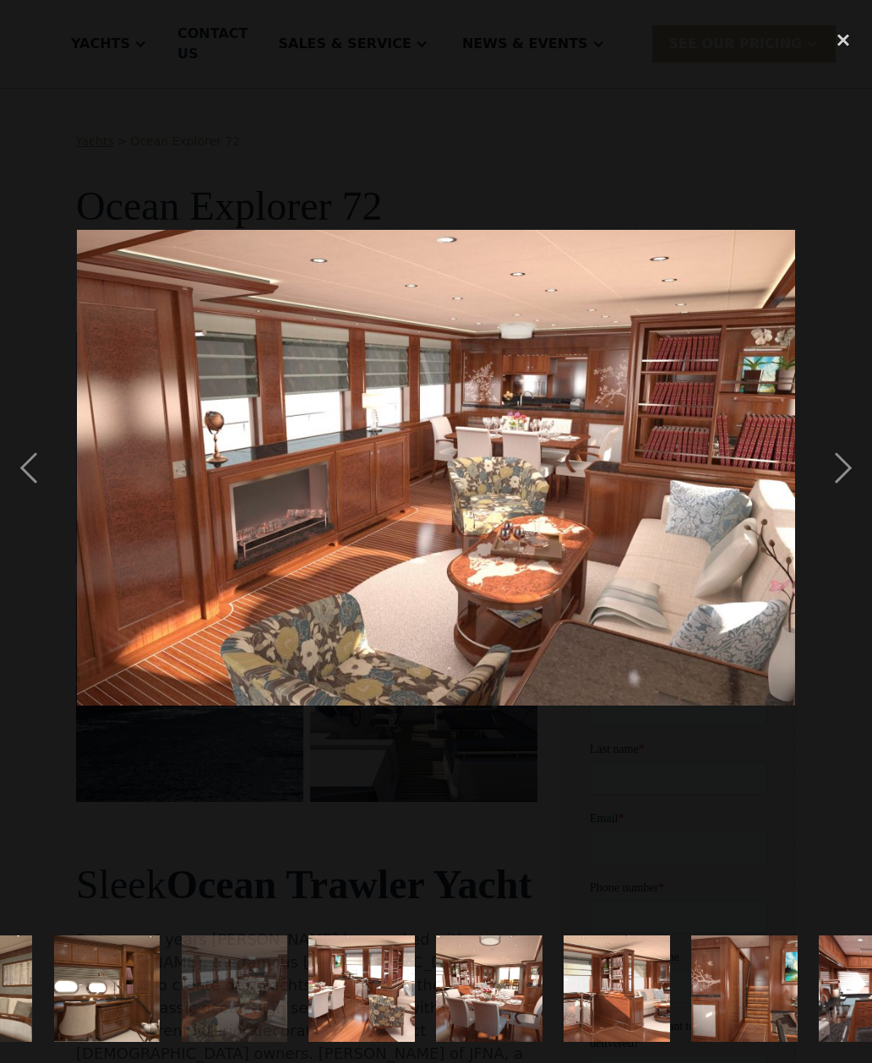
click at [847, 510] on div "next image" at bounding box center [843, 467] width 57 height 893
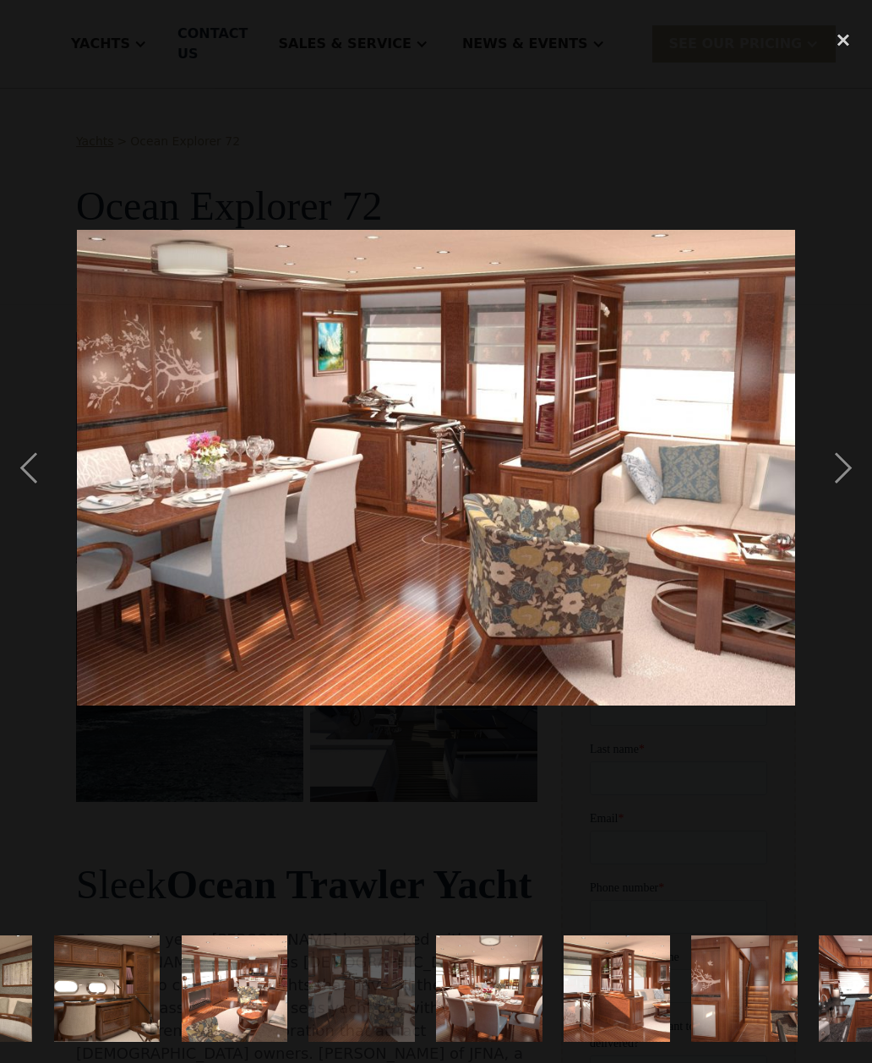
click at [846, 494] on div "next image" at bounding box center [843, 467] width 57 height 893
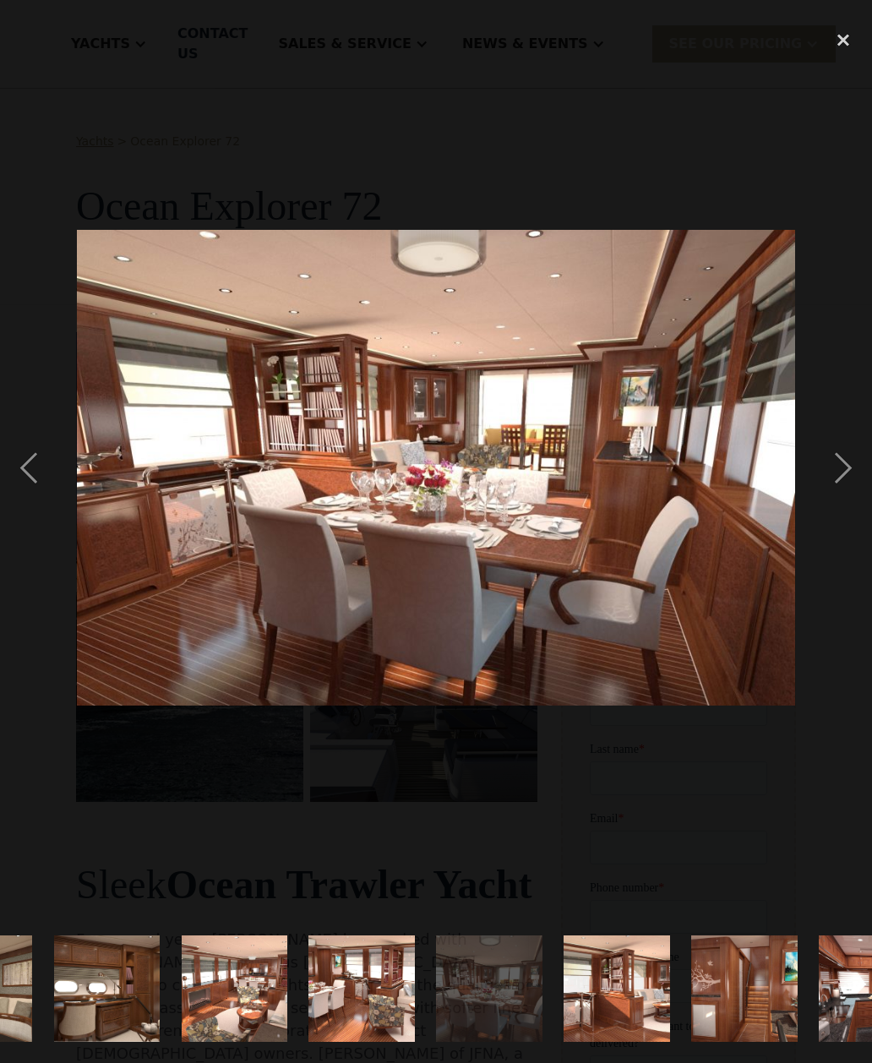
click at [852, 504] on div "next image" at bounding box center [843, 467] width 57 height 893
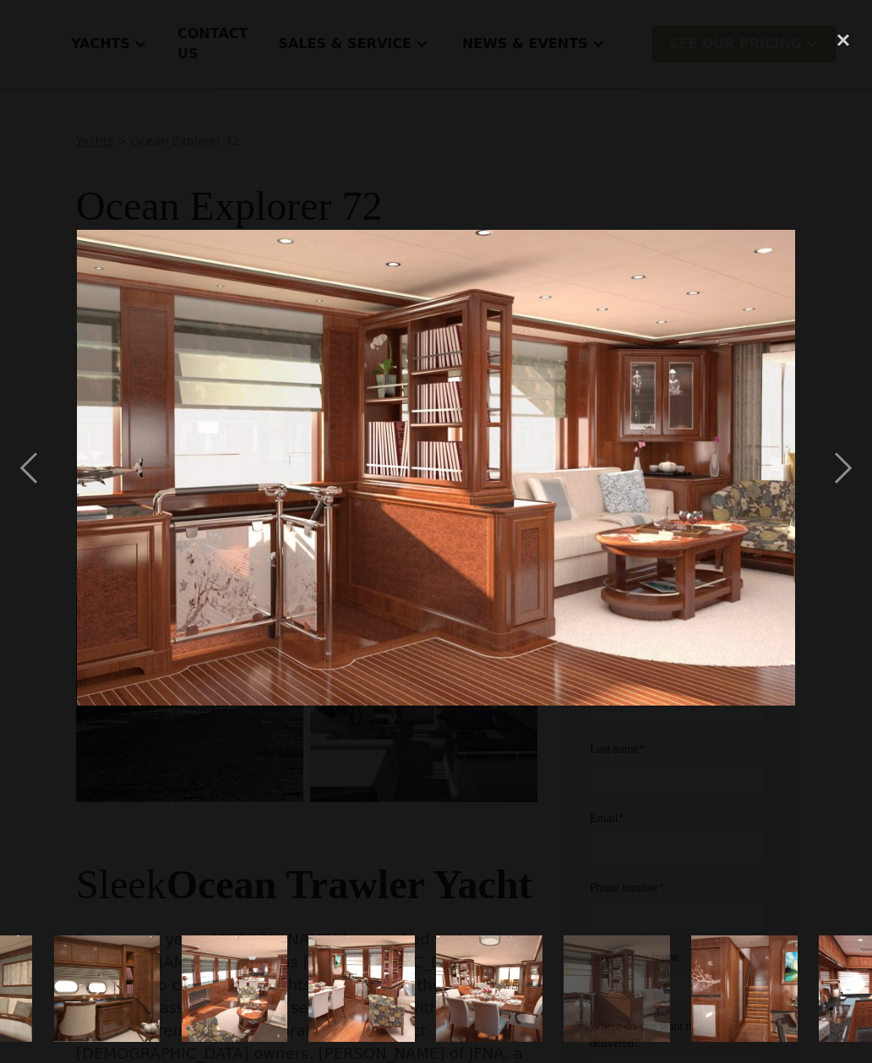
click at [845, 500] on div "next image" at bounding box center [843, 467] width 57 height 893
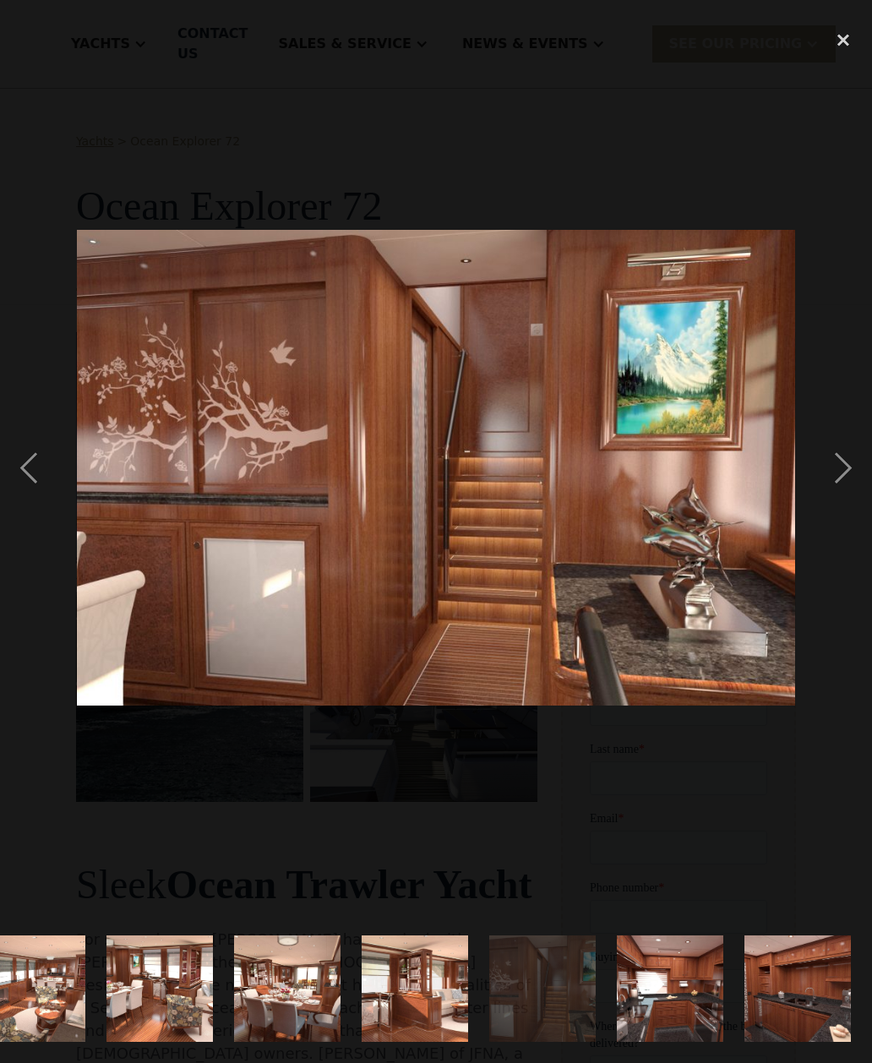
scroll to position [0, 1976]
click at [849, 499] on div "next image" at bounding box center [843, 467] width 57 height 893
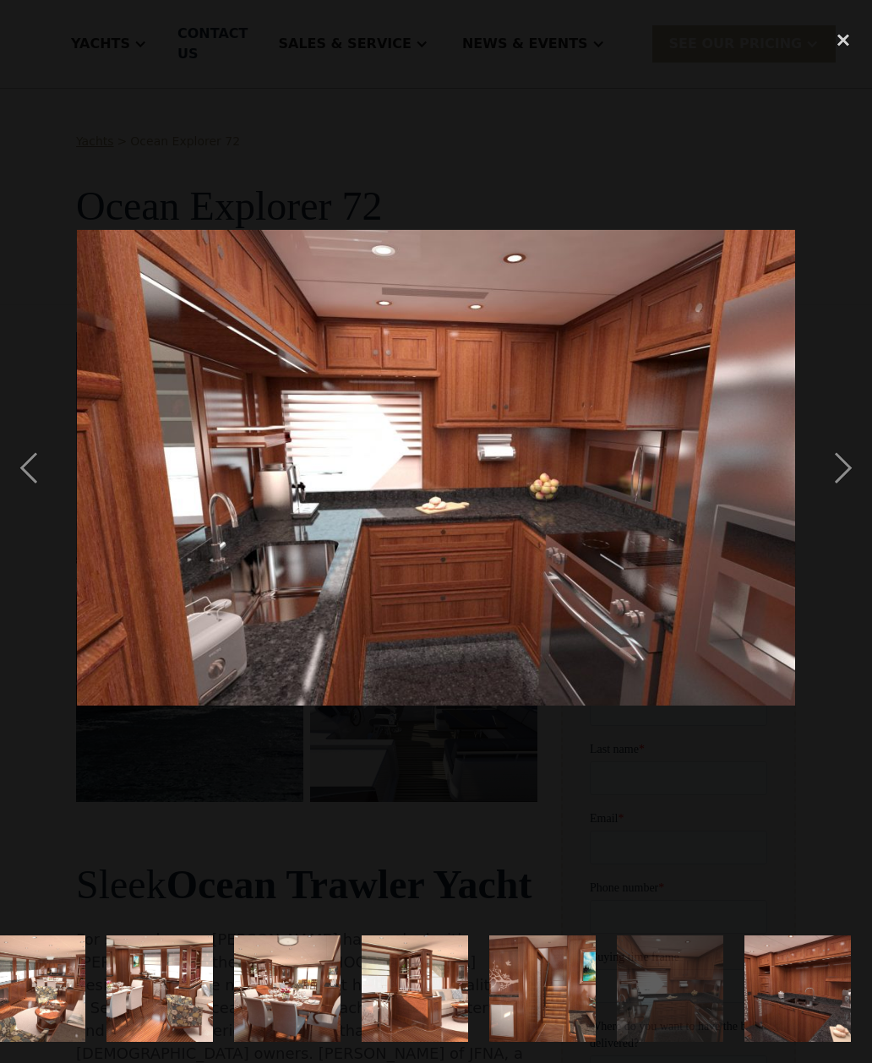
click at [865, 488] on div "next image" at bounding box center [843, 467] width 57 height 893
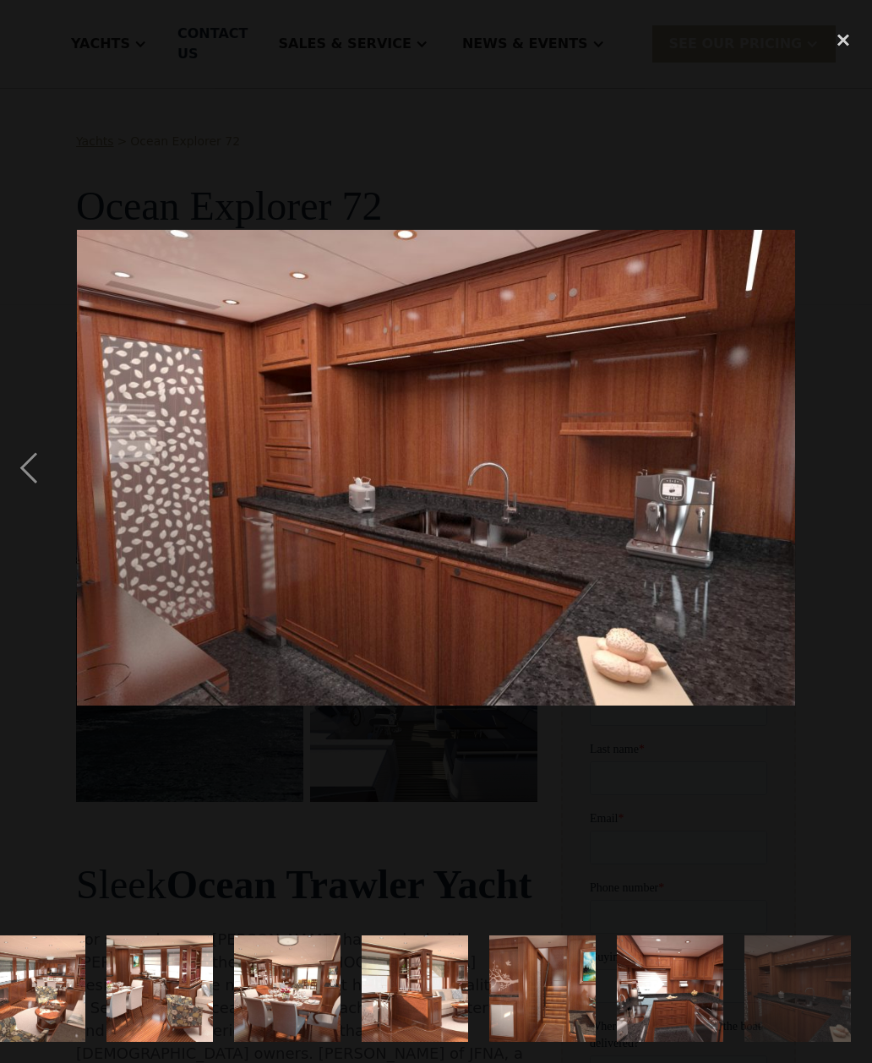
click at [772, 517] on img at bounding box center [436, 468] width 718 height 476
click at [794, 488] on img at bounding box center [436, 468] width 718 height 476
click at [806, 460] on div at bounding box center [436, 467] width 872 height 893
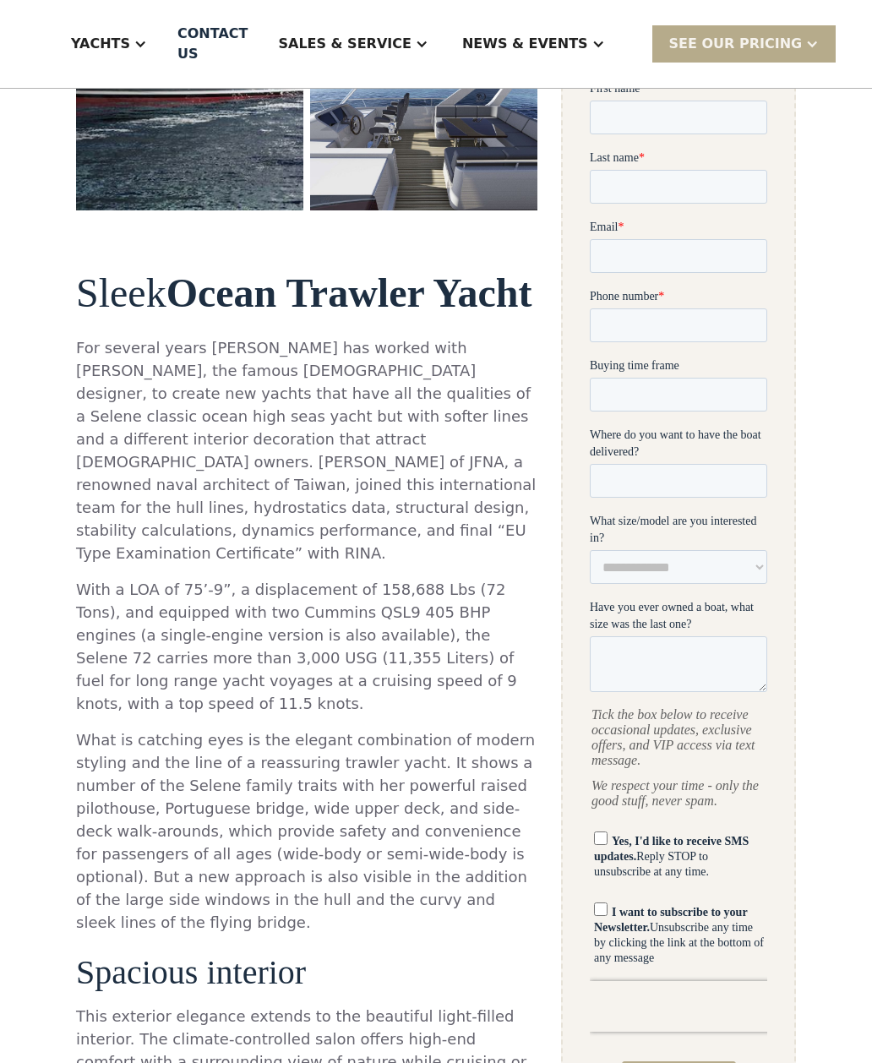
scroll to position [592, 0]
click at [521, 752] on p "What is catching eyes is the elegant combination of modern styling and the line…" at bounding box center [306, 830] width 461 height 205
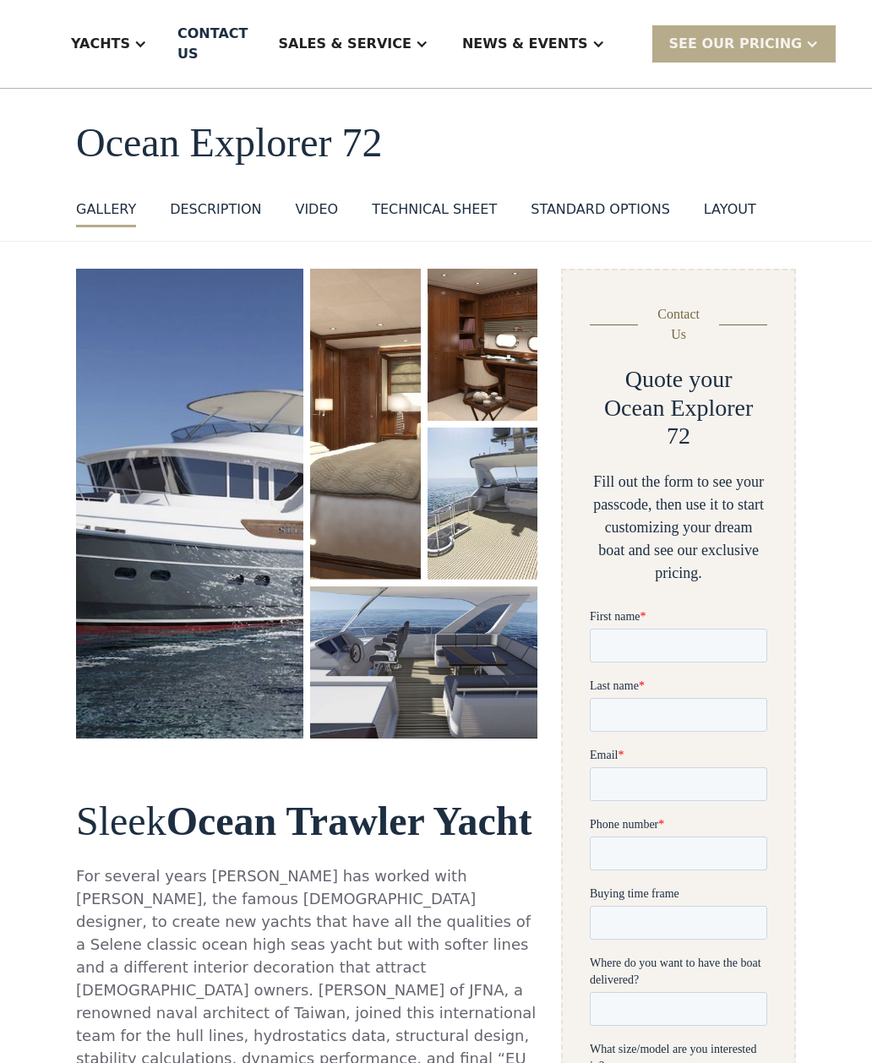
scroll to position [0, 0]
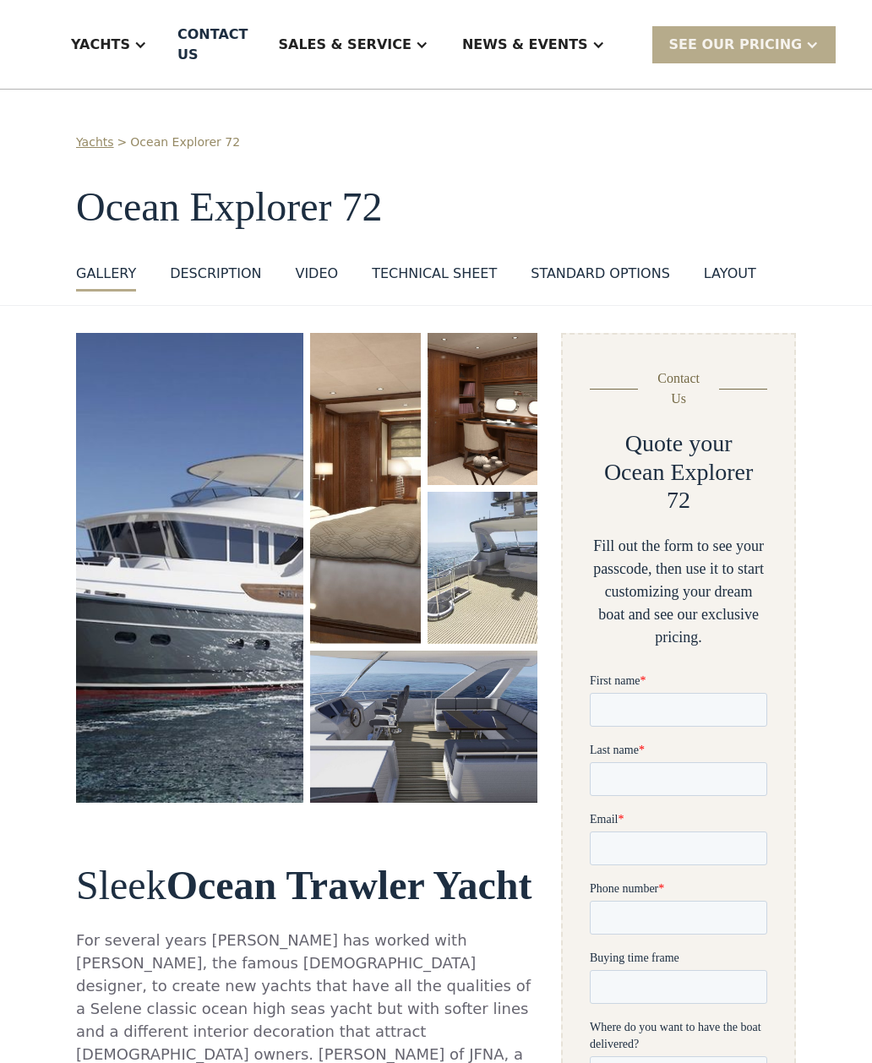
click at [130, 35] on div "Yachts" at bounding box center [100, 44] width 59 height 20
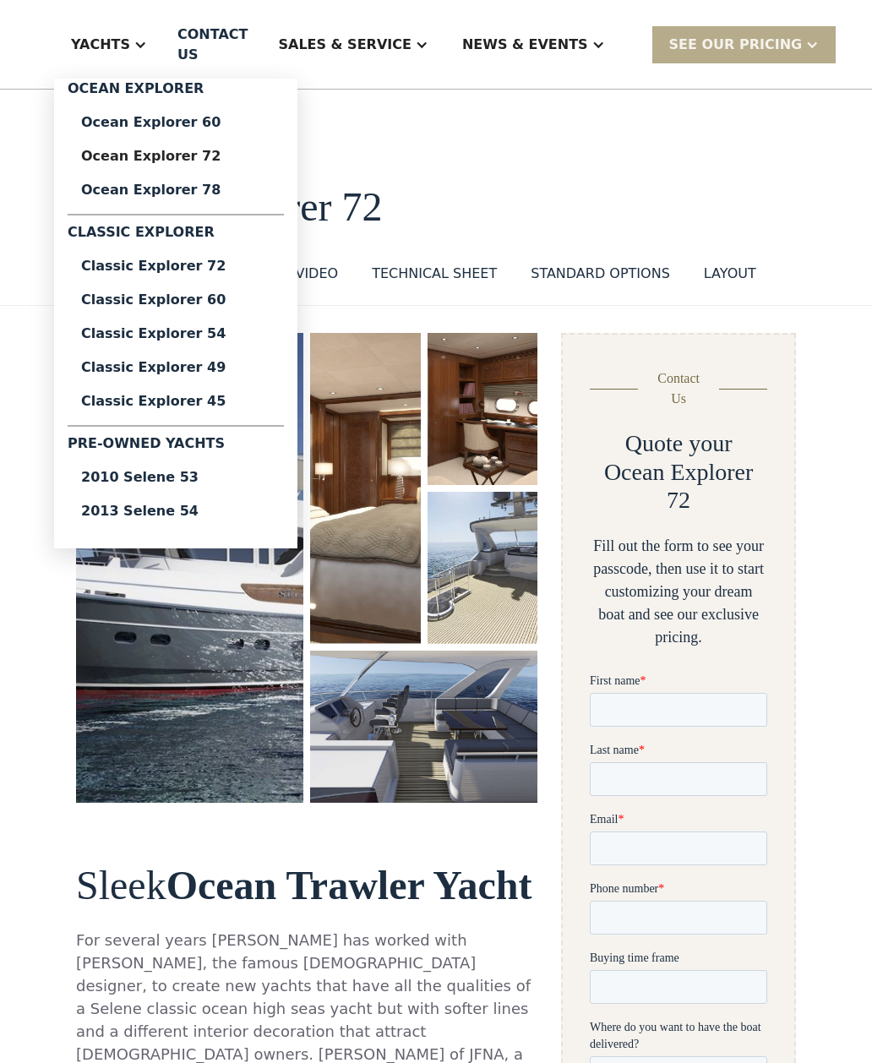
click at [183, 303] on div "Classic Explorer 60" at bounding box center [175, 299] width 189 height 14
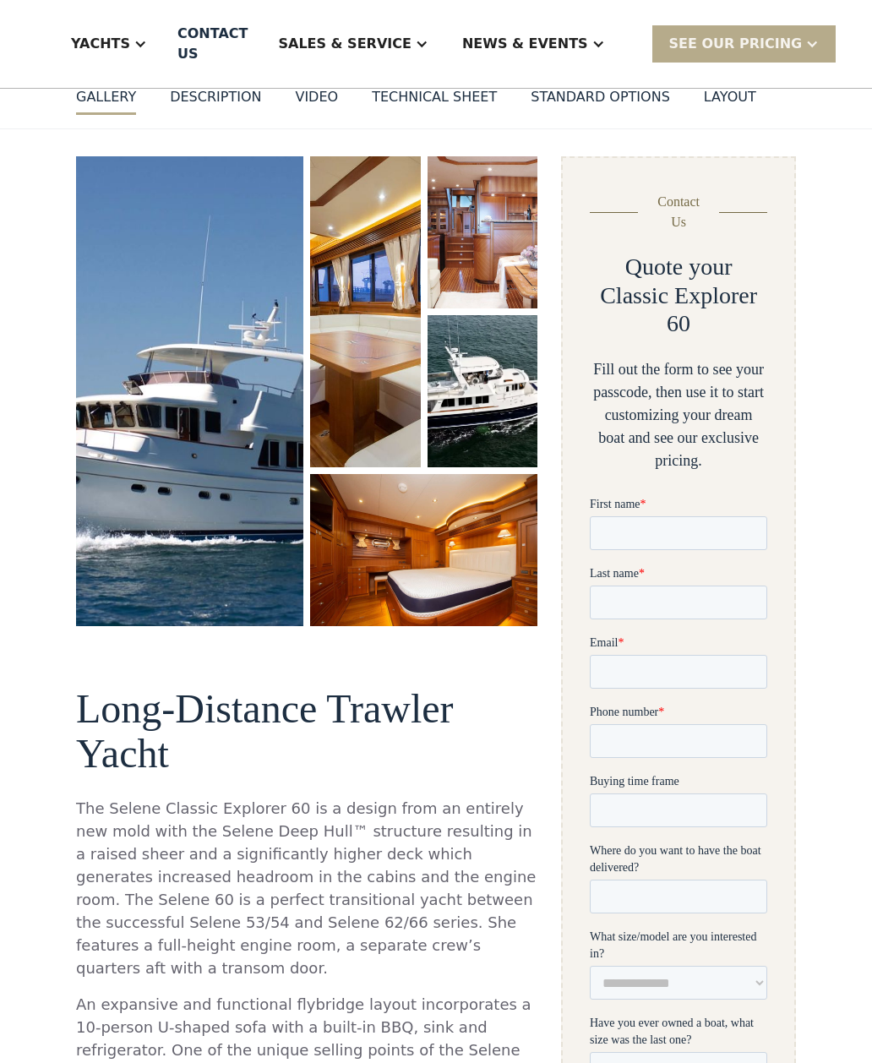
scroll to position [176, 0]
click at [178, 412] on img "open lightbox" at bounding box center [189, 391] width 227 height 470
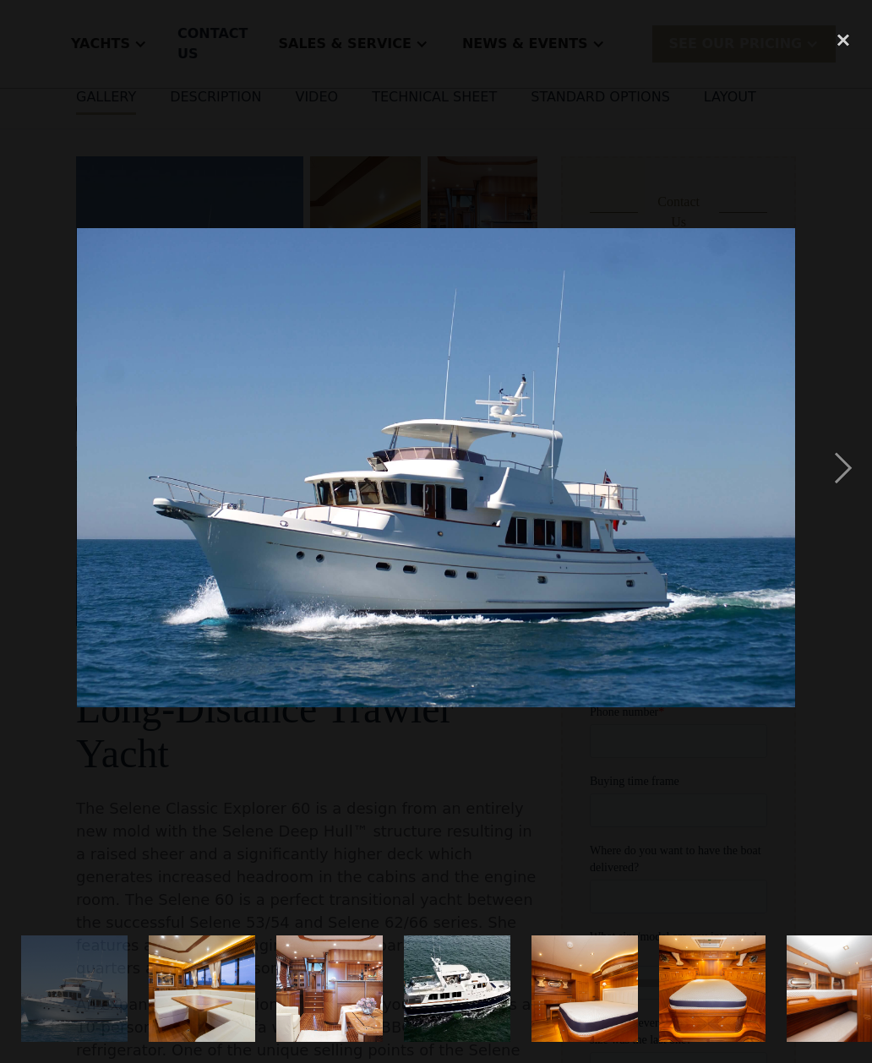
click at [850, 493] on div "next image" at bounding box center [843, 467] width 57 height 893
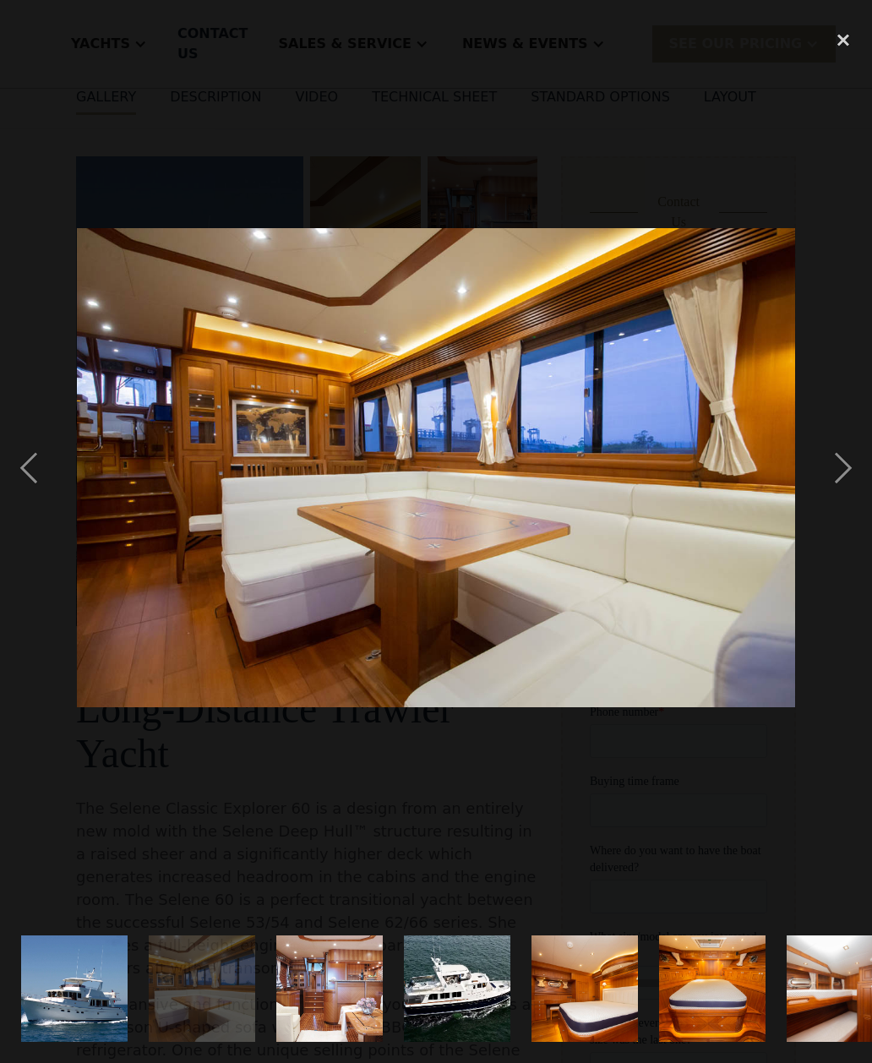
click at [854, 503] on div "next image" at bounding box center [843, 467] width 57 height 893
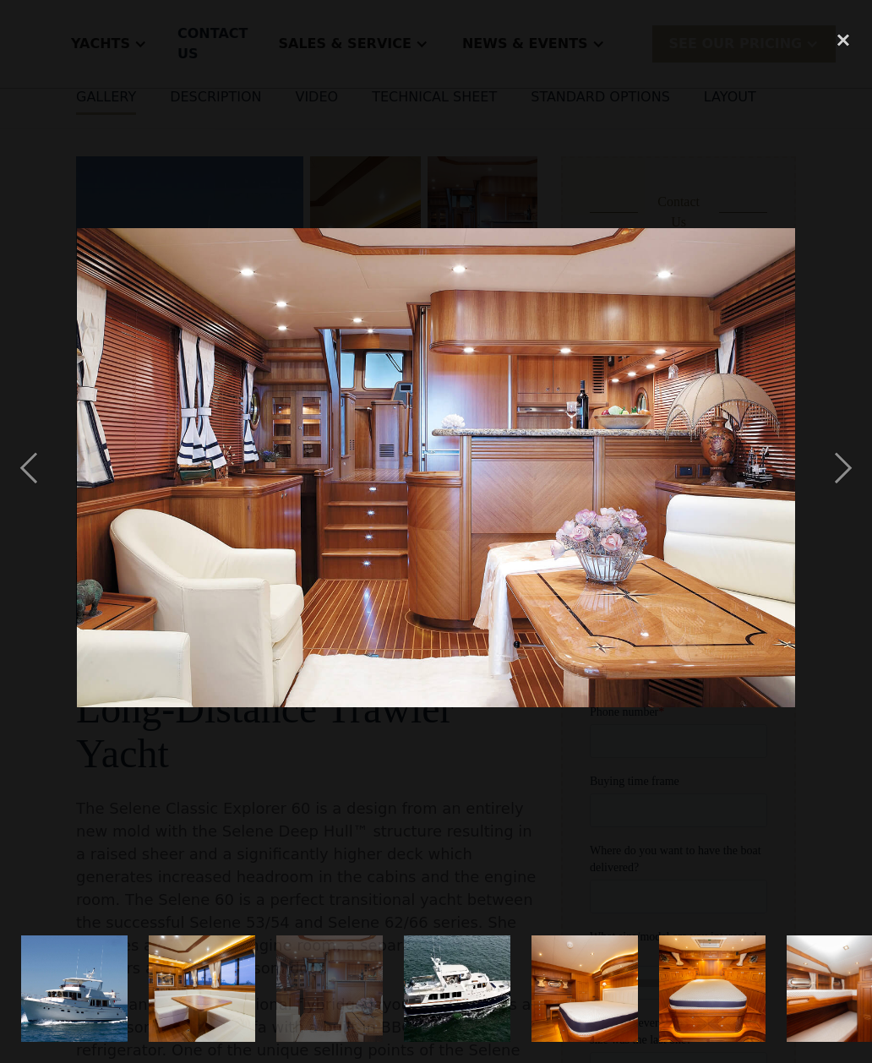
click at [838, 519] on div "next image" at bounding box center [843, 467] width 57 height 893
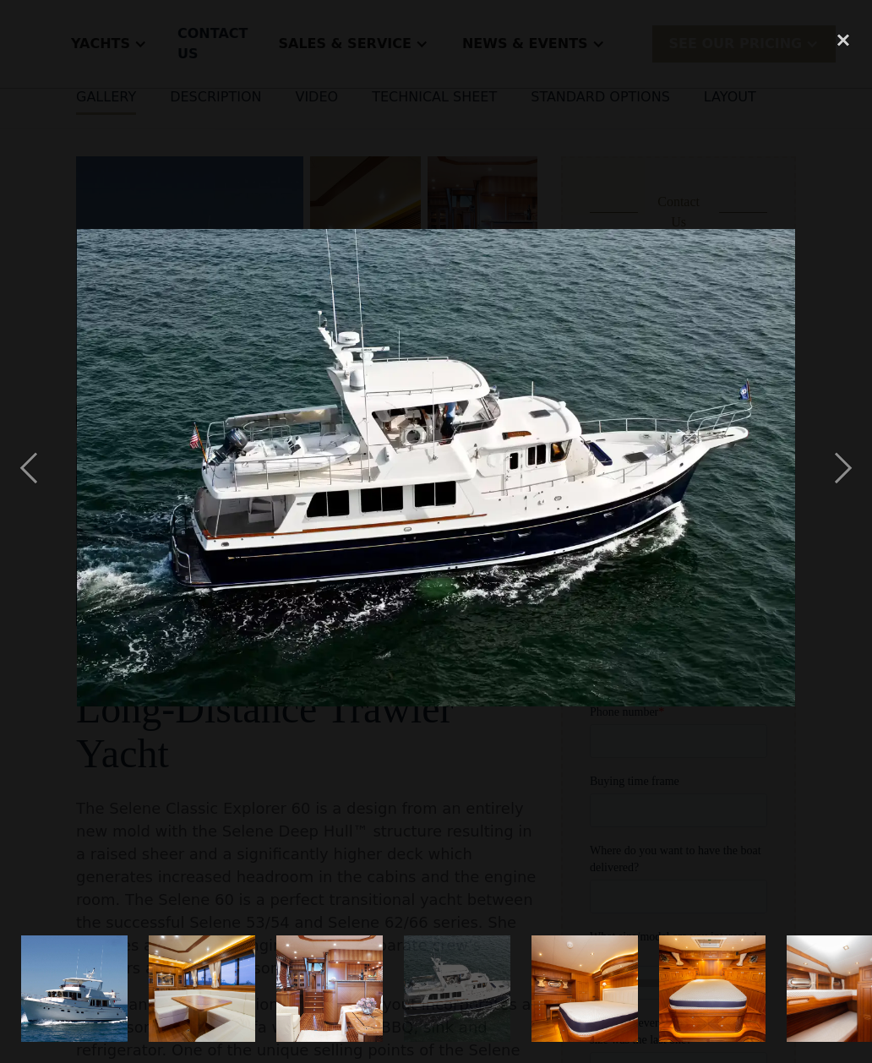
click at [840, 506] on div "next image" at bounding box center [843, 467] width 57 height 893
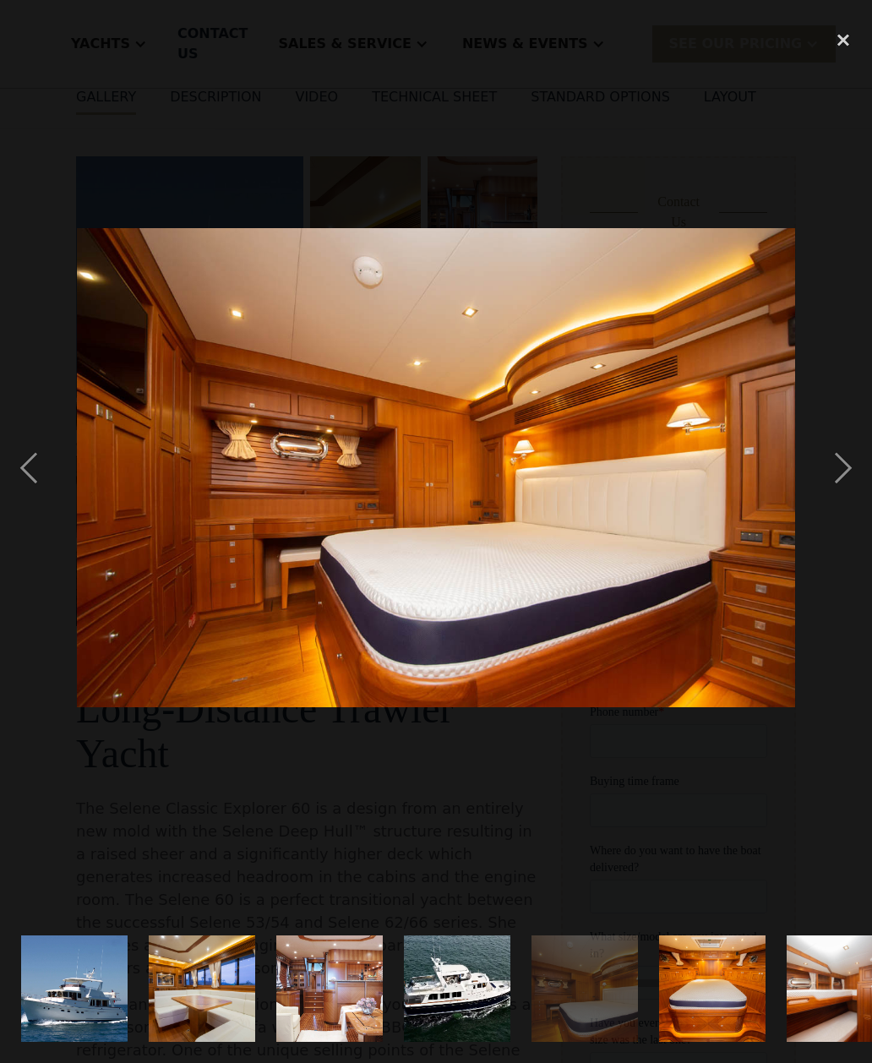
click at [864, 501] on div "next image" at bounding box center [843, 467] width 57 height 893
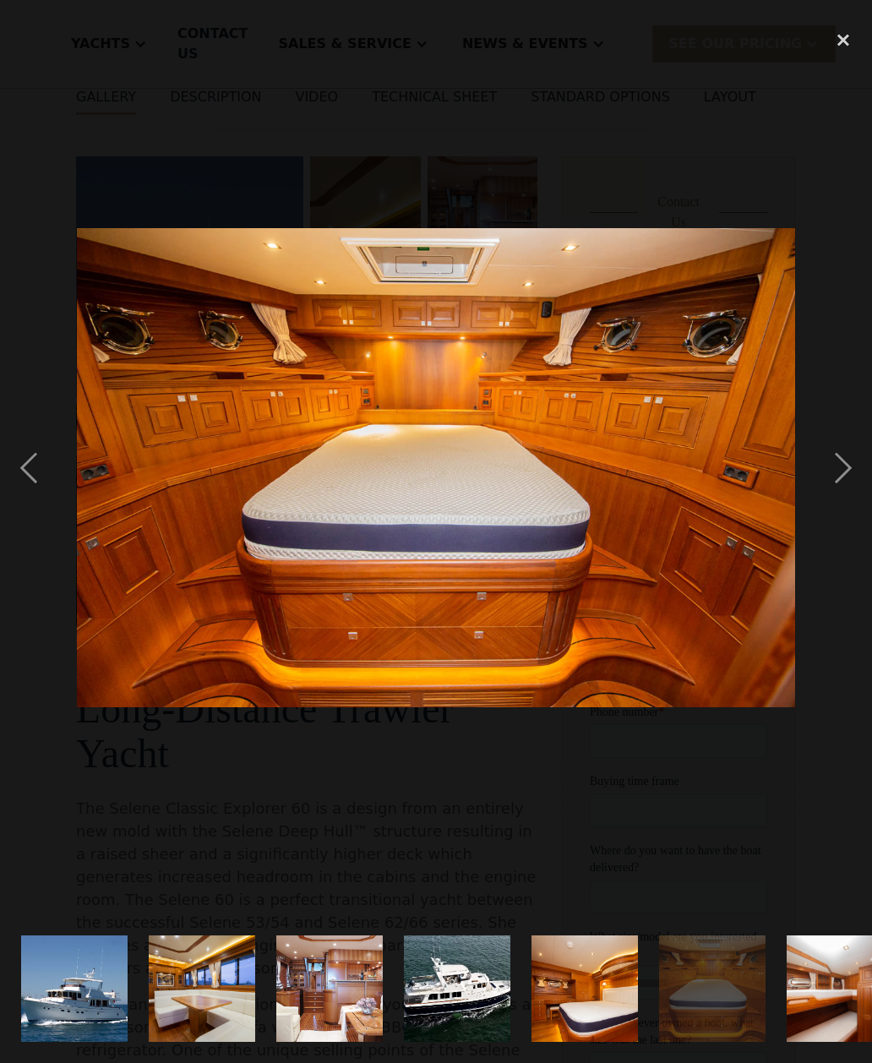
click at [833, 517] on div "next image" at bounding box center [843, 467] width 57 height 893
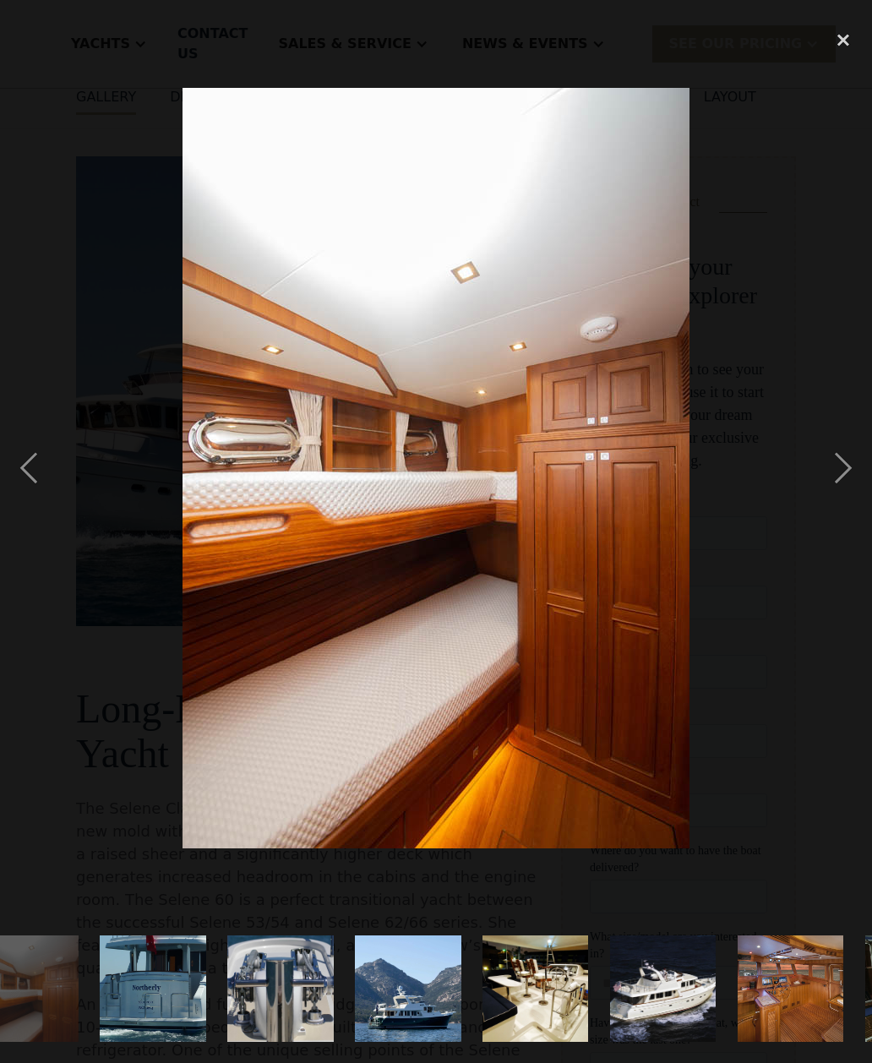
scroll to position [0, 819]
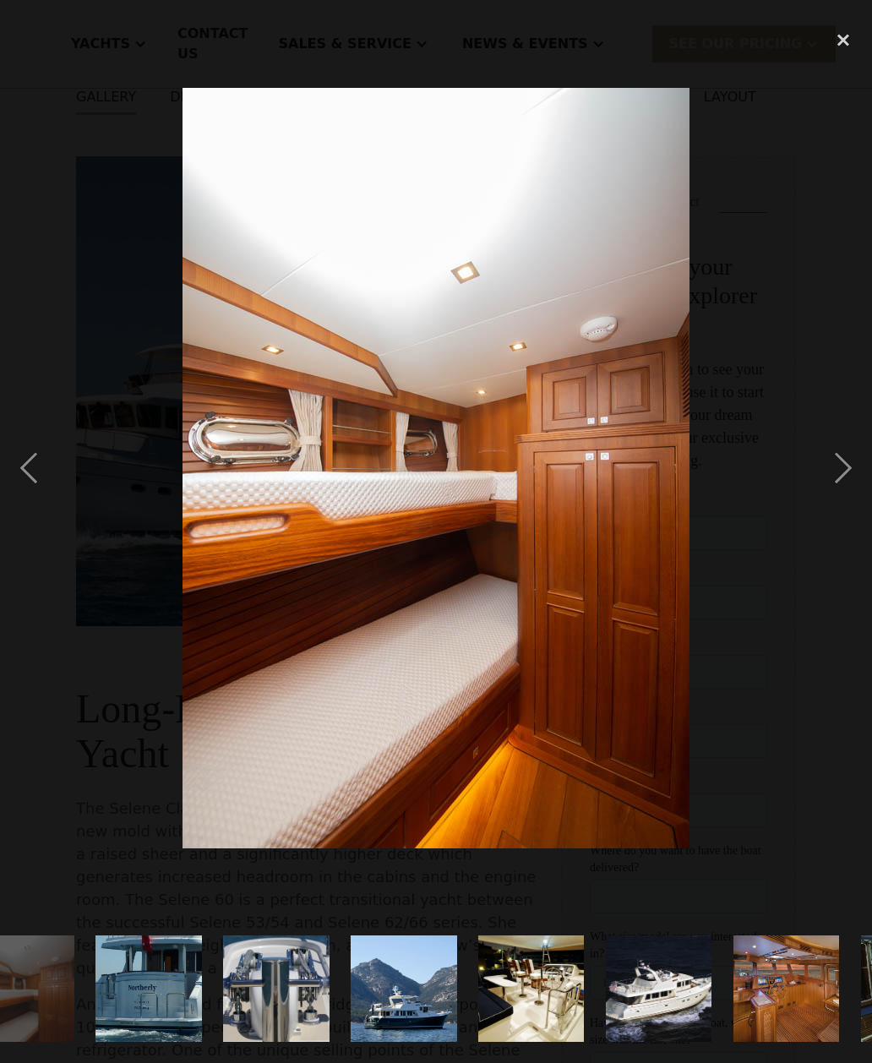
click at [855, 502] on div "next image" at bounding box center [843, 467] width 57 height 893
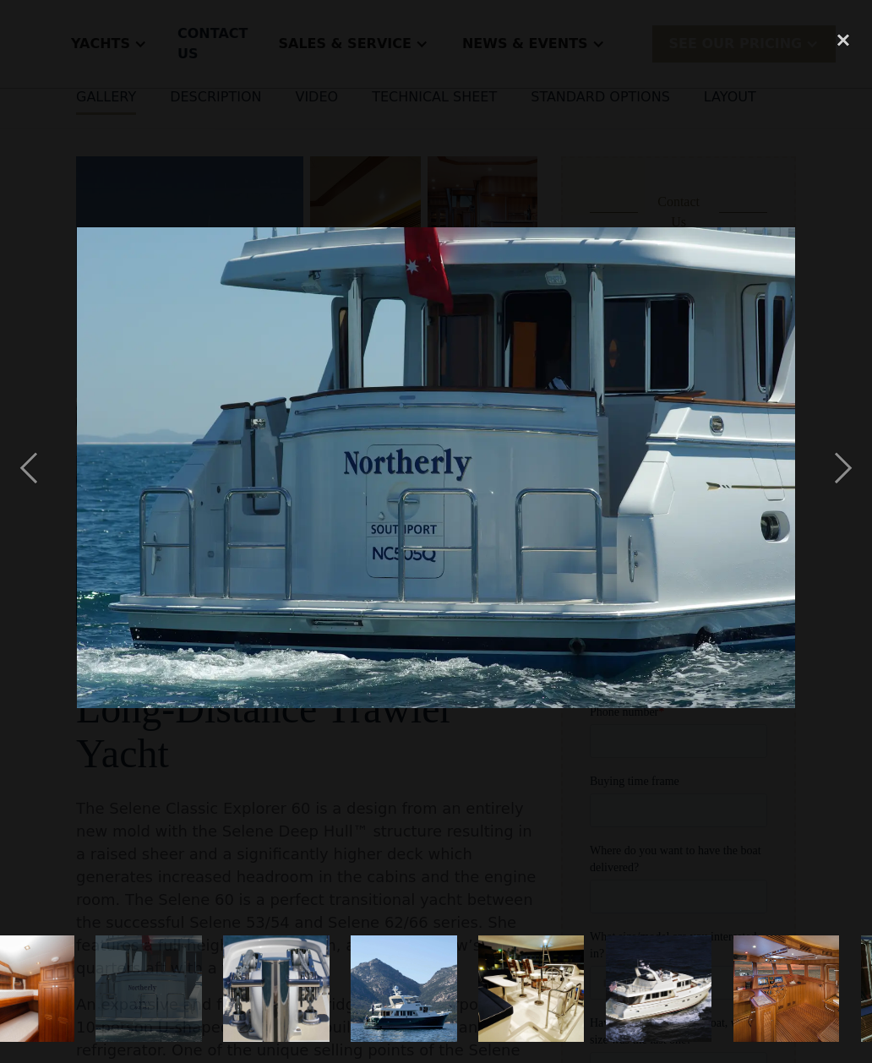
click at [845, 516] on div "next image" at bounding box center [843, 467] width 57 height 893
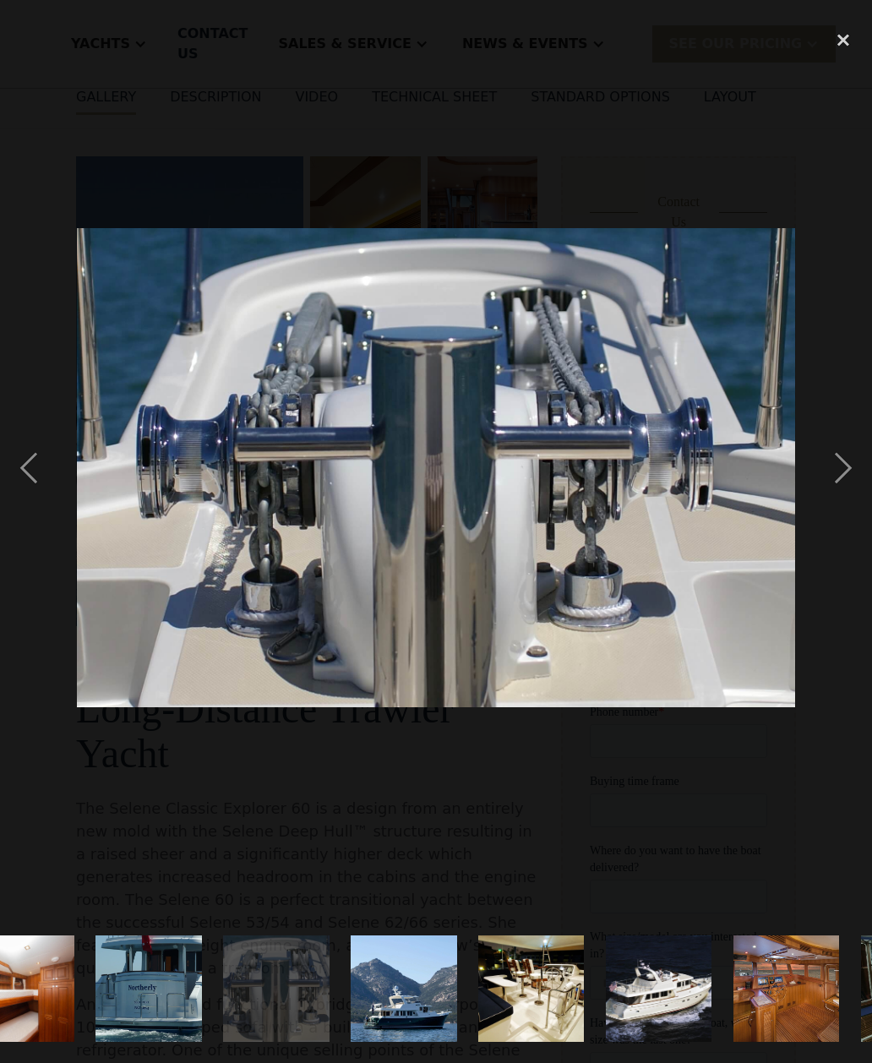
click at [855, 503] on div "next image" at bounding box center [843, 467] width 57 height 893
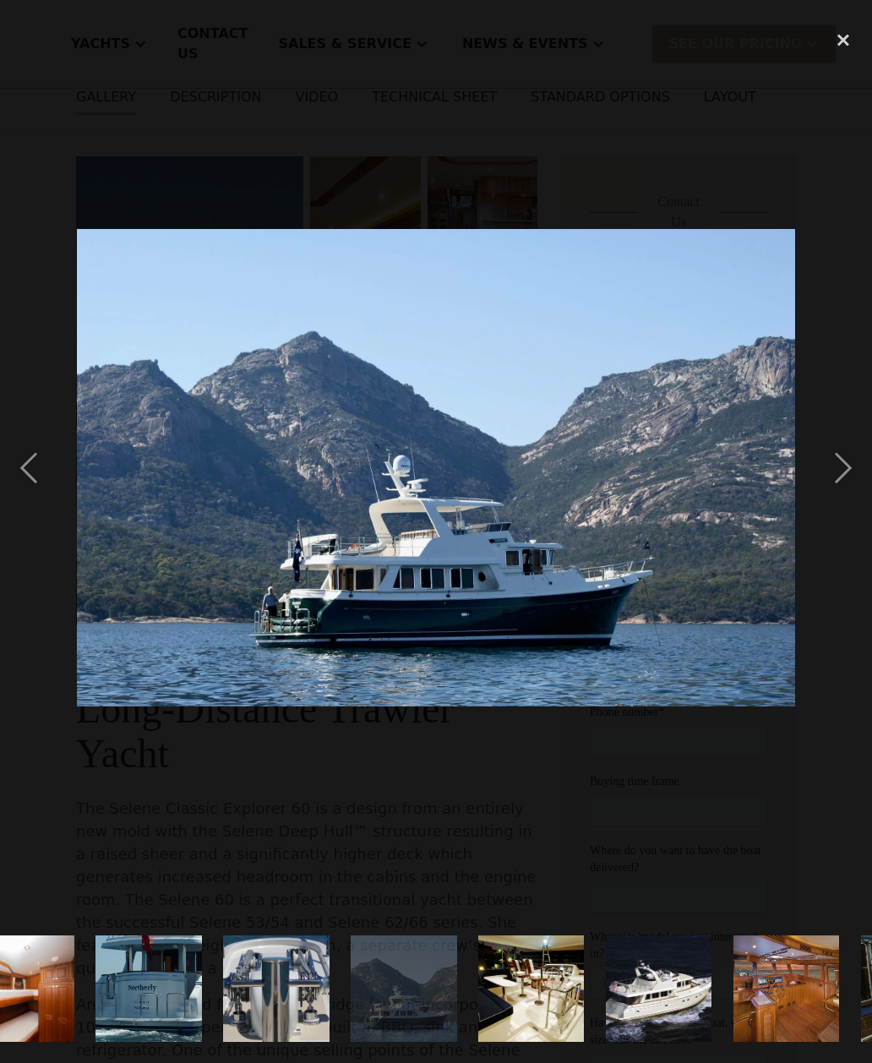
click at [846, 518] on div "next image" at bounding box center [843, 467] width 57 height 893
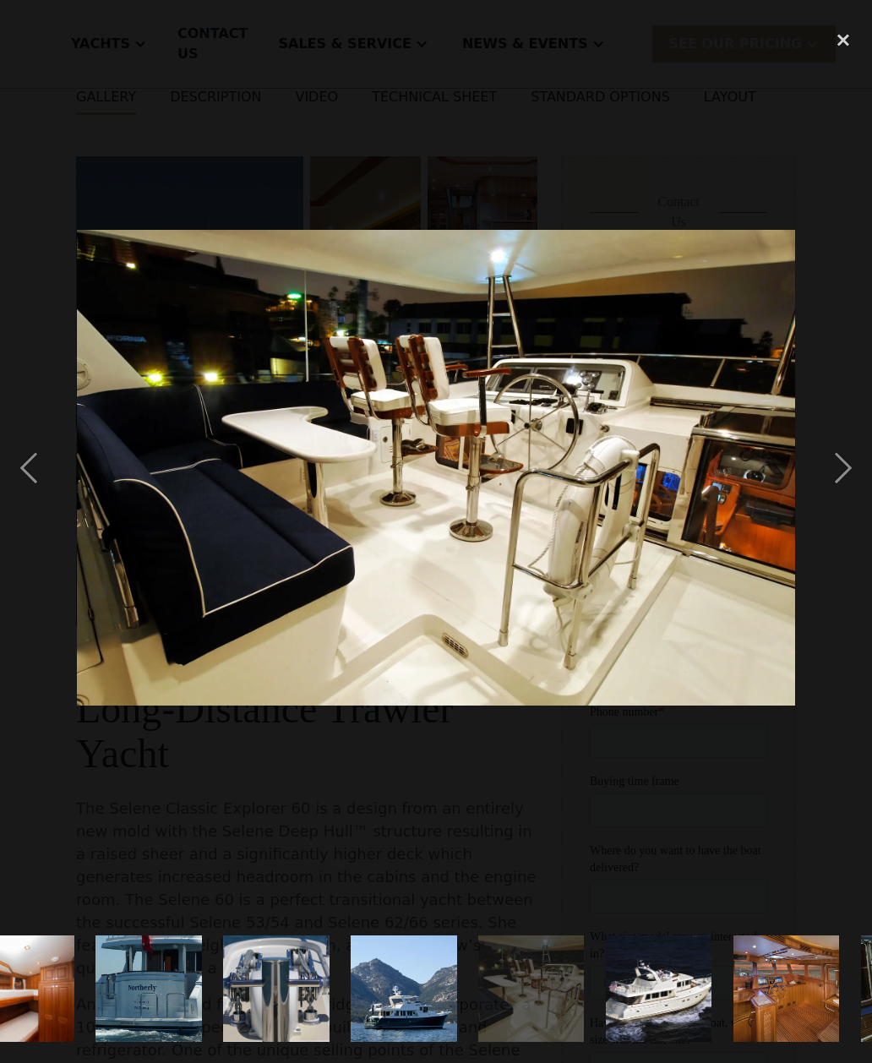
click at [845, 510] on div "next image" at bounding box center [843, 467] width 57 height 893
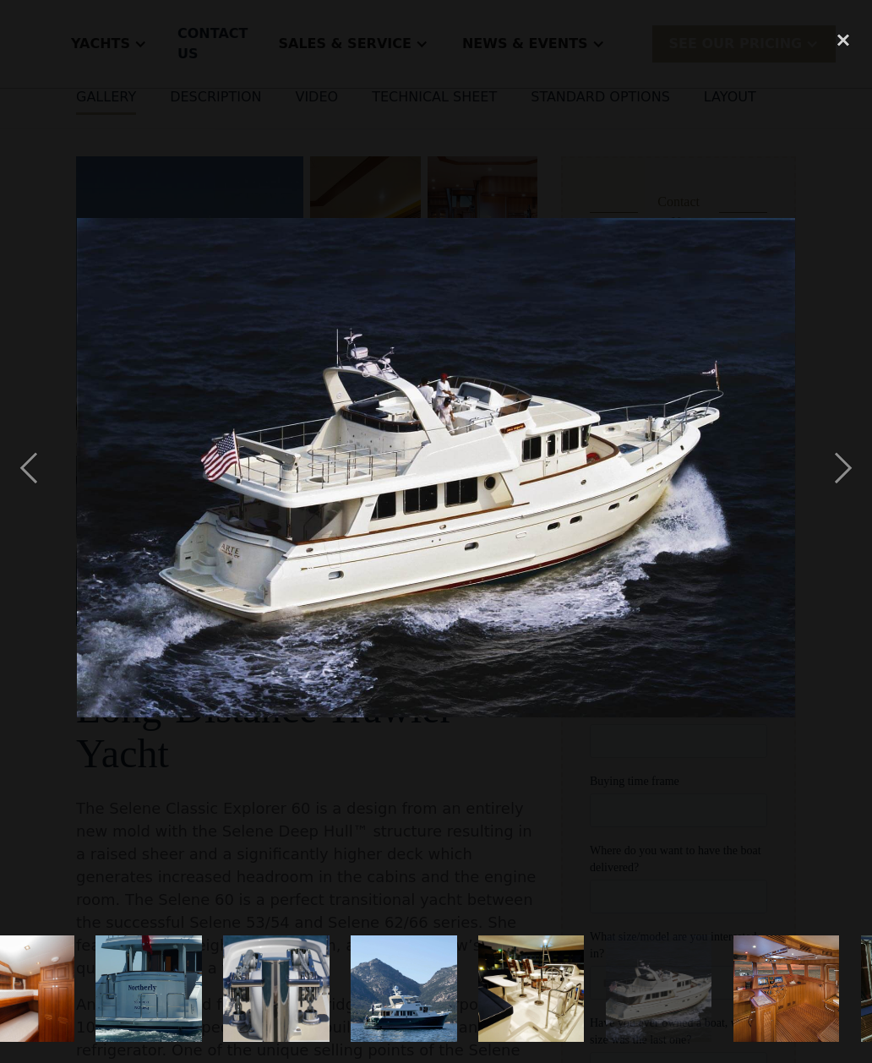
click at [21, 502] on div "previous image" at bounding box center [28, 467] width 57 height 893
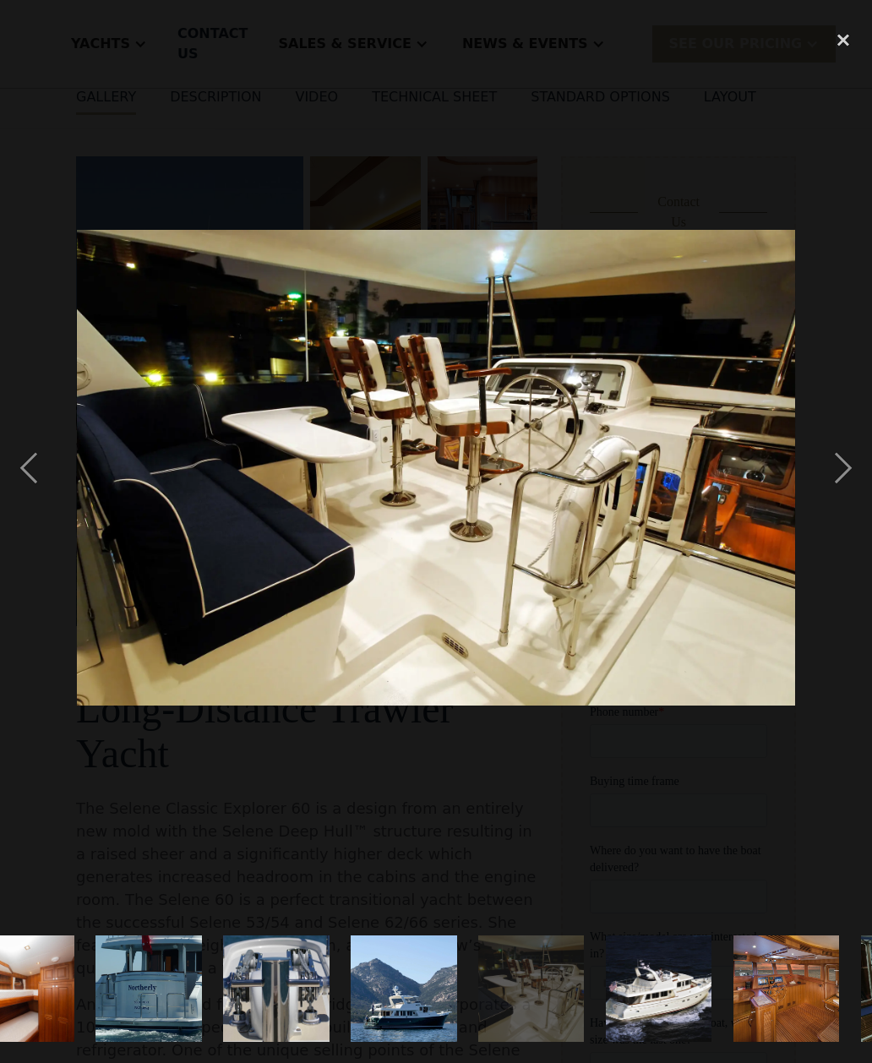
click at [842, 508] on div "next image" at bounding box center [843, 467] width 57 height 893
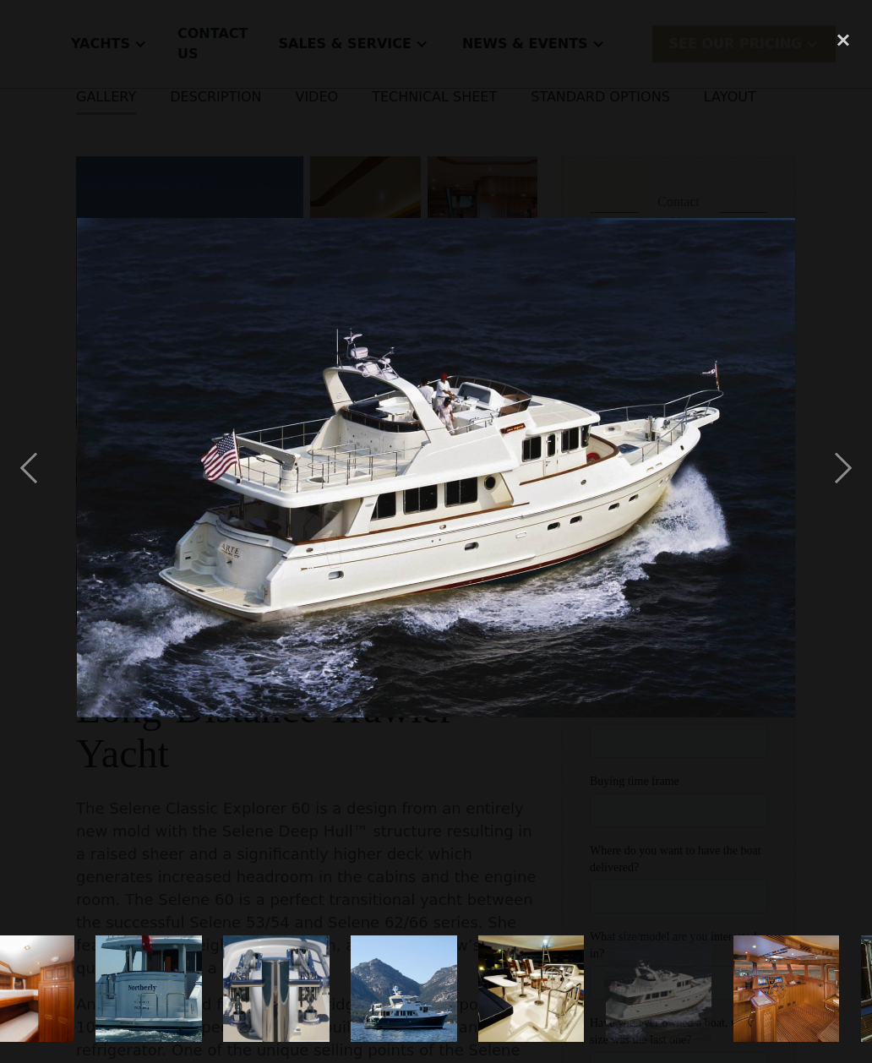
click at [856, 499] on div "next image" at bounding box center [843, 467] width 57 height 893
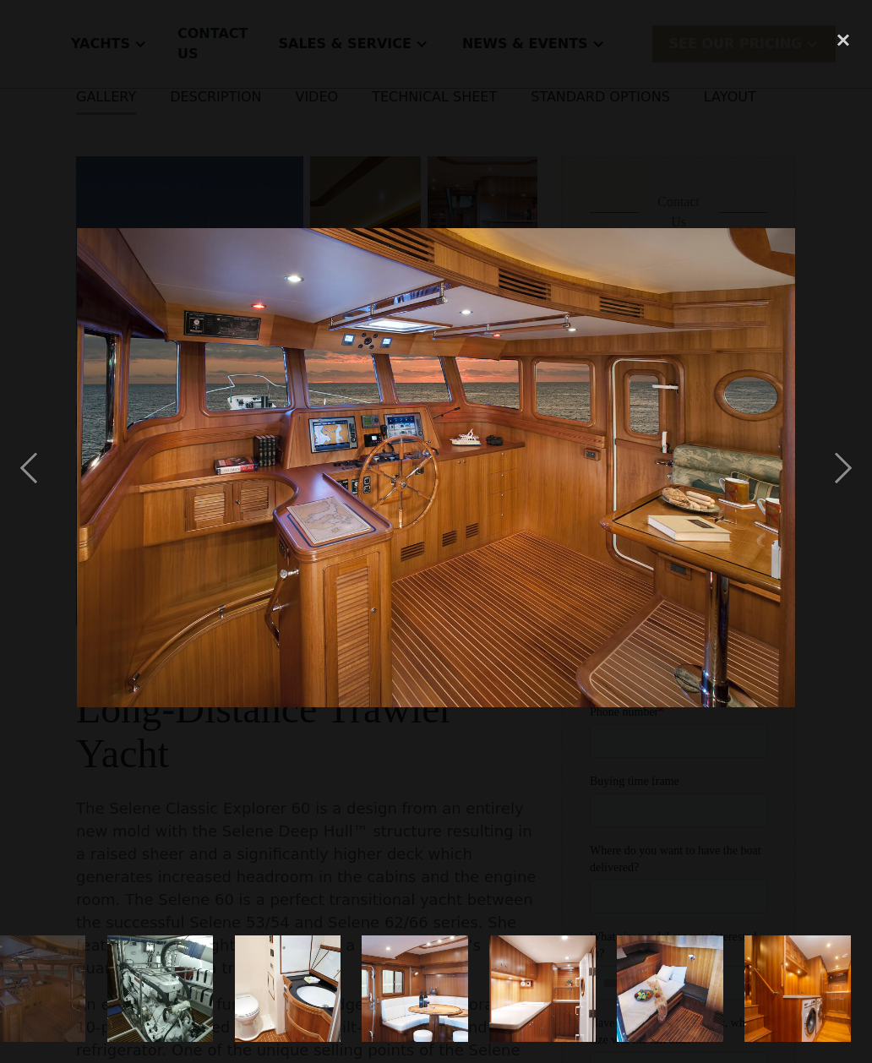
scroll to position [0, 1626]
click at [849, 516] on div "next image" at bounding box center [843, 467] width 57 height 893
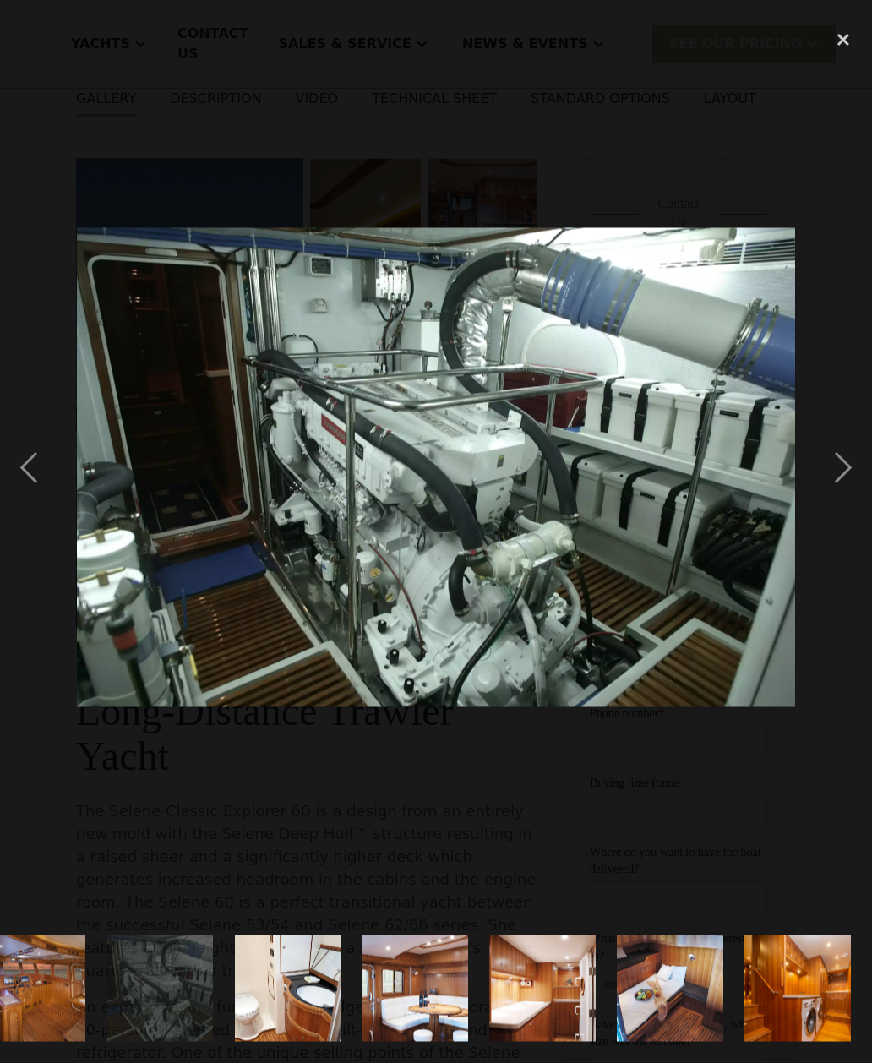
scroll to position [174, 0]
click at [12, 485] on div "previous image" at bounding box center [28, 467] width 57 height 893
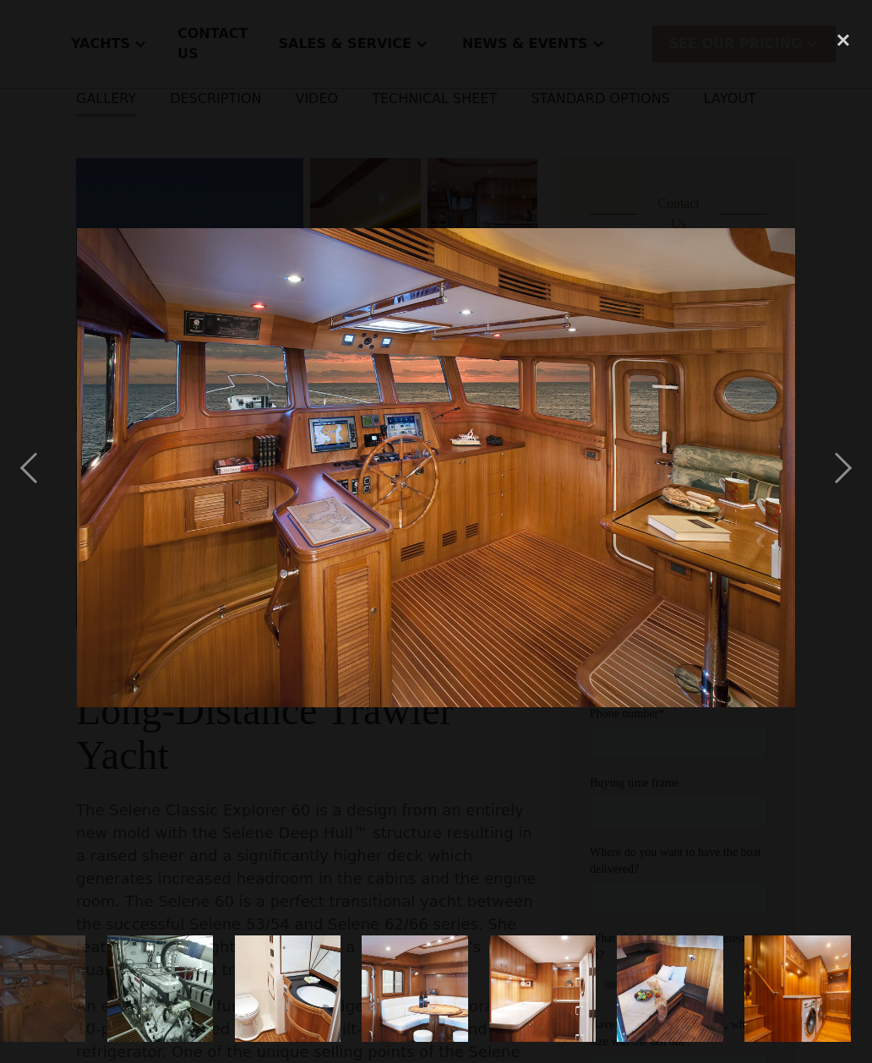
click at [849, 505] on div "next image" at bounding box center [843, 467] width 57 height 893
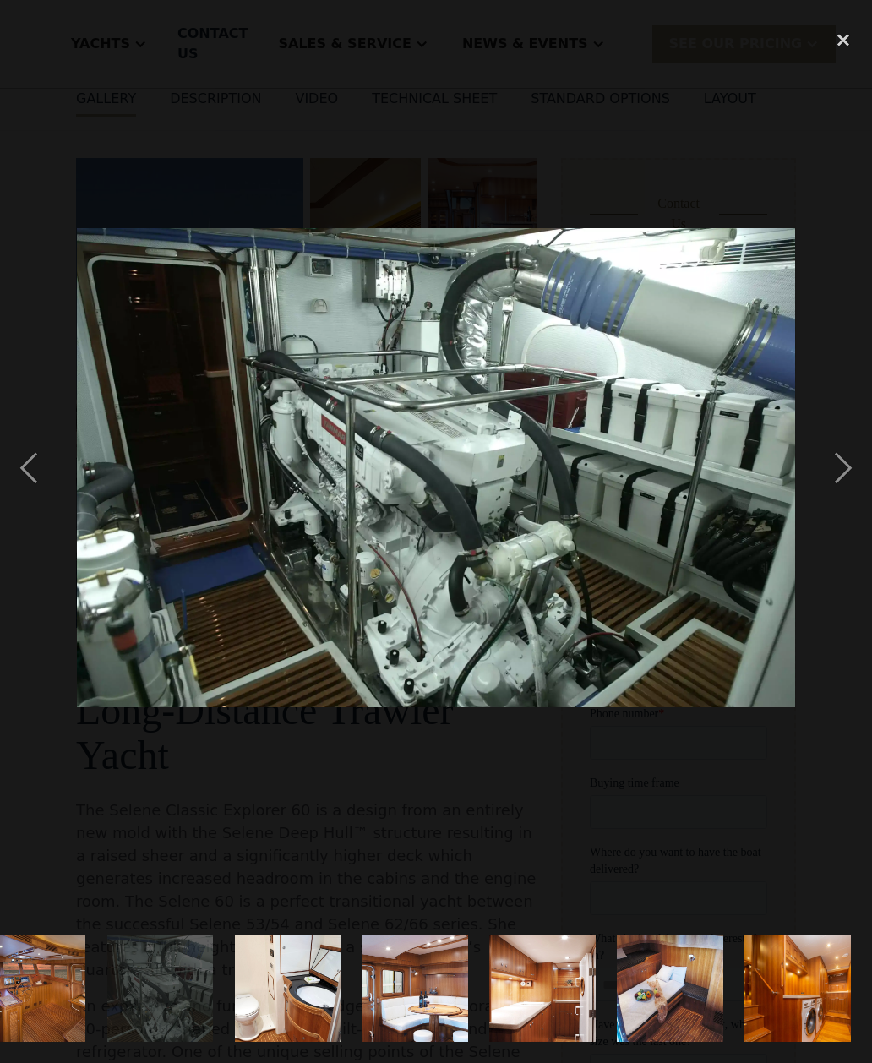
click at [849, 518] on div "next image" at bounding box center [843, 467] width 57 height 893
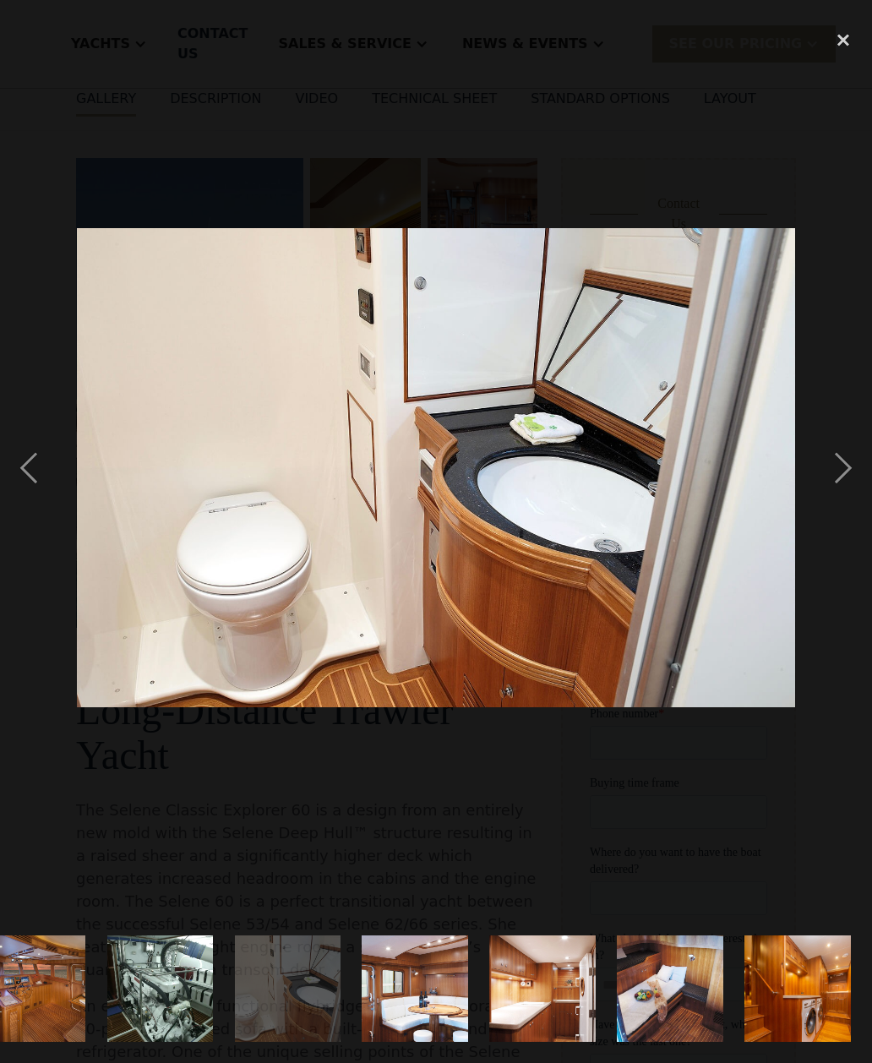
click at [847, 523] on div "next image" at bounding box center [843, 467] width 57 height 893
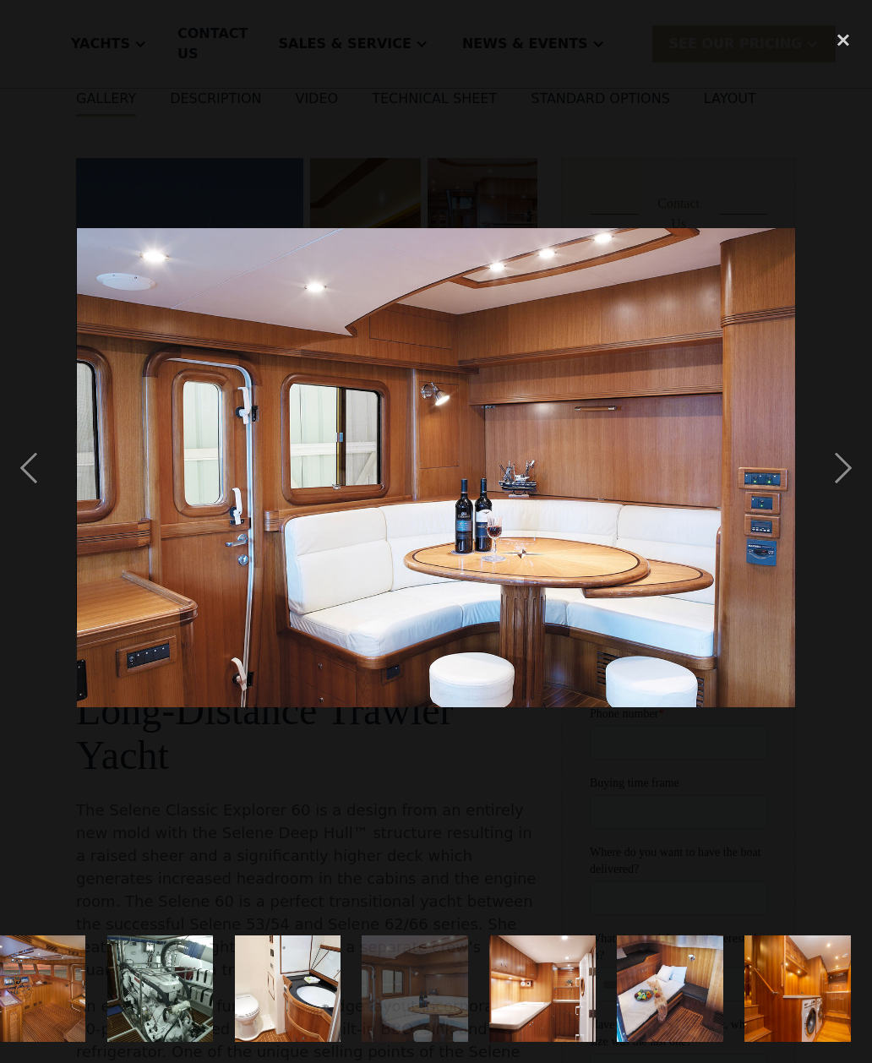
click at [847, 529] on div "next image" at bounding box center [843, 467] width 57 height 893
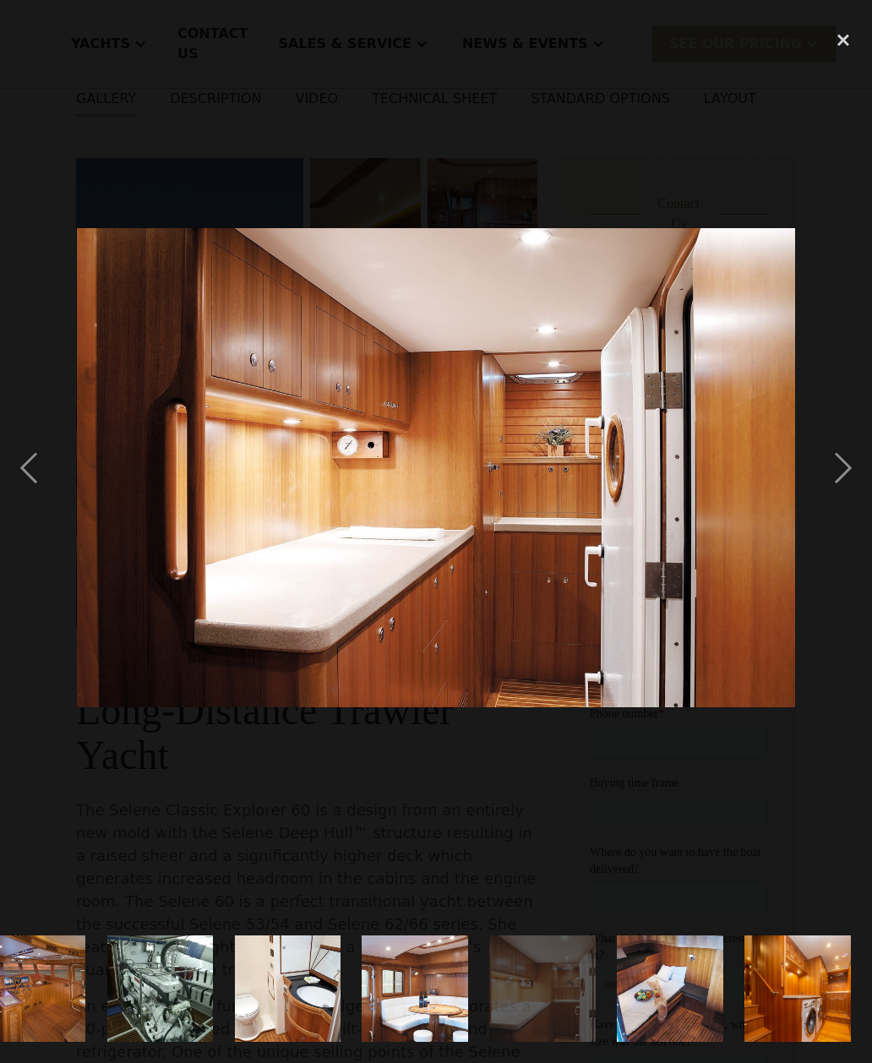
click at [857, 516] on div "next image" at bounding box center [843, 467] width 57 height 893
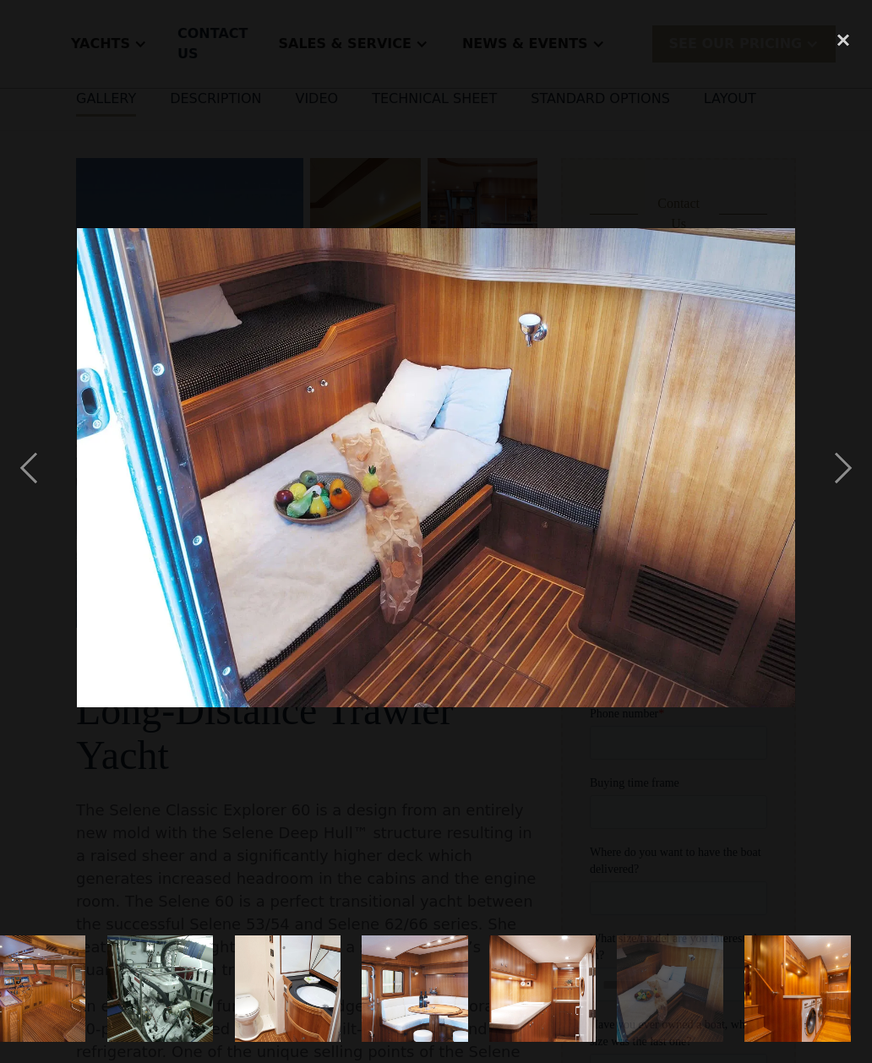
click at [851, 524] on div "next image" at bounding box center [843, 467] width 57 height 893
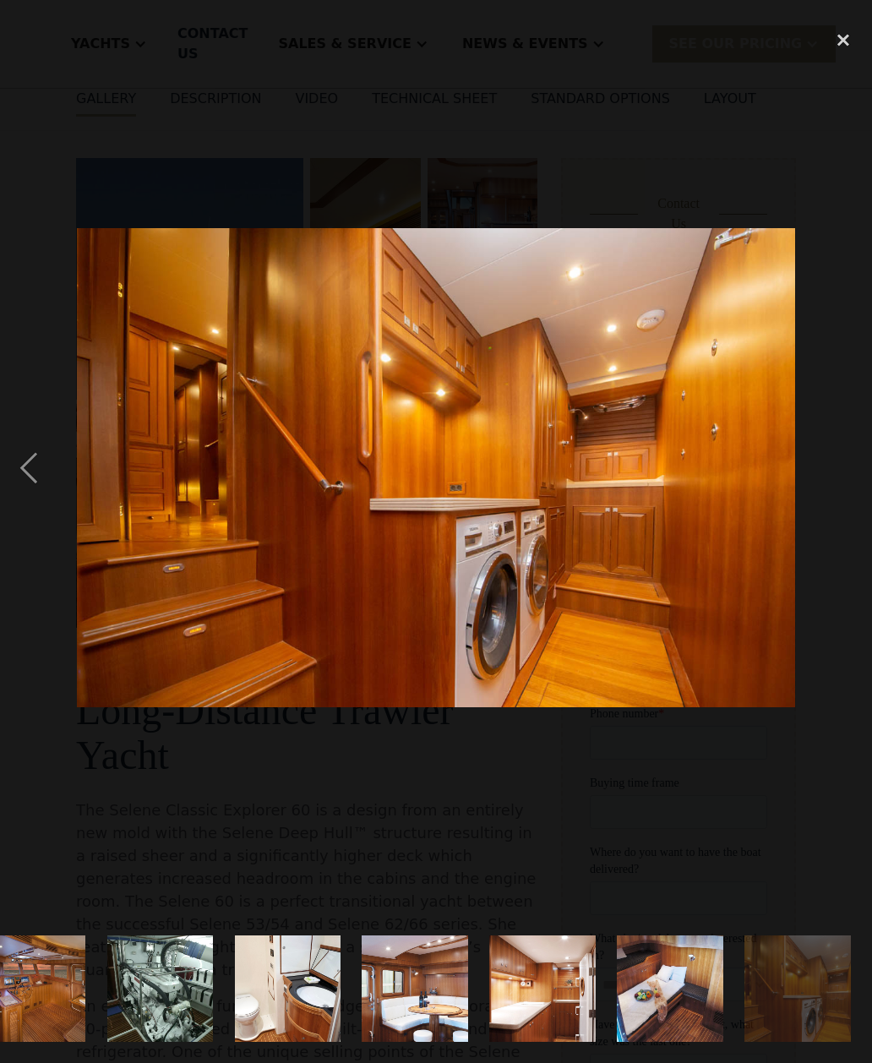
scroll to position [0, 1707]
click at [850, 525] on div "next image" at bounding box center [843, 467] width 57 height 893
click at [775, 525] on img at bounding box center [436, 467] width 718 height 478
click at [856, 511] on div "next image" at bounding box center [843, 467] width 57 height 893
click at [25, 493] on div "previous image" at bounding box center [28, 467] width 57 height 893
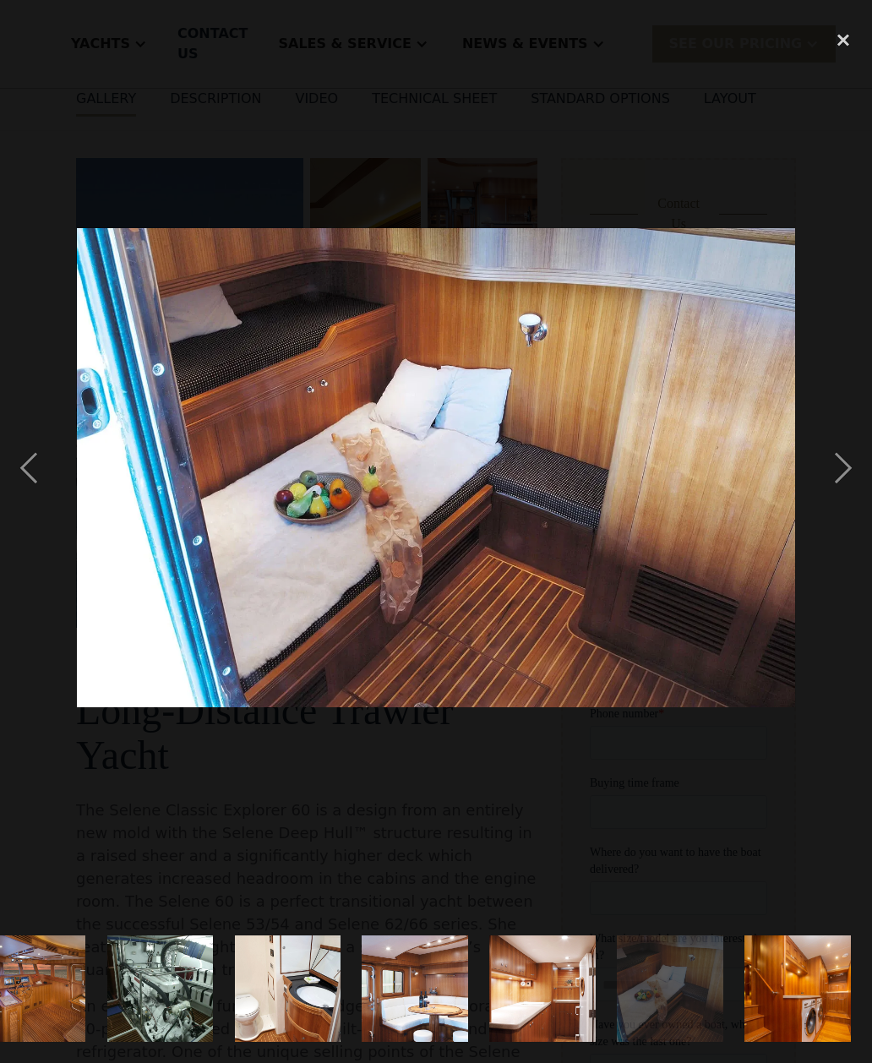
click at [865, 571] on div "next image" at bounding box center [843, 467] width 57 height 893
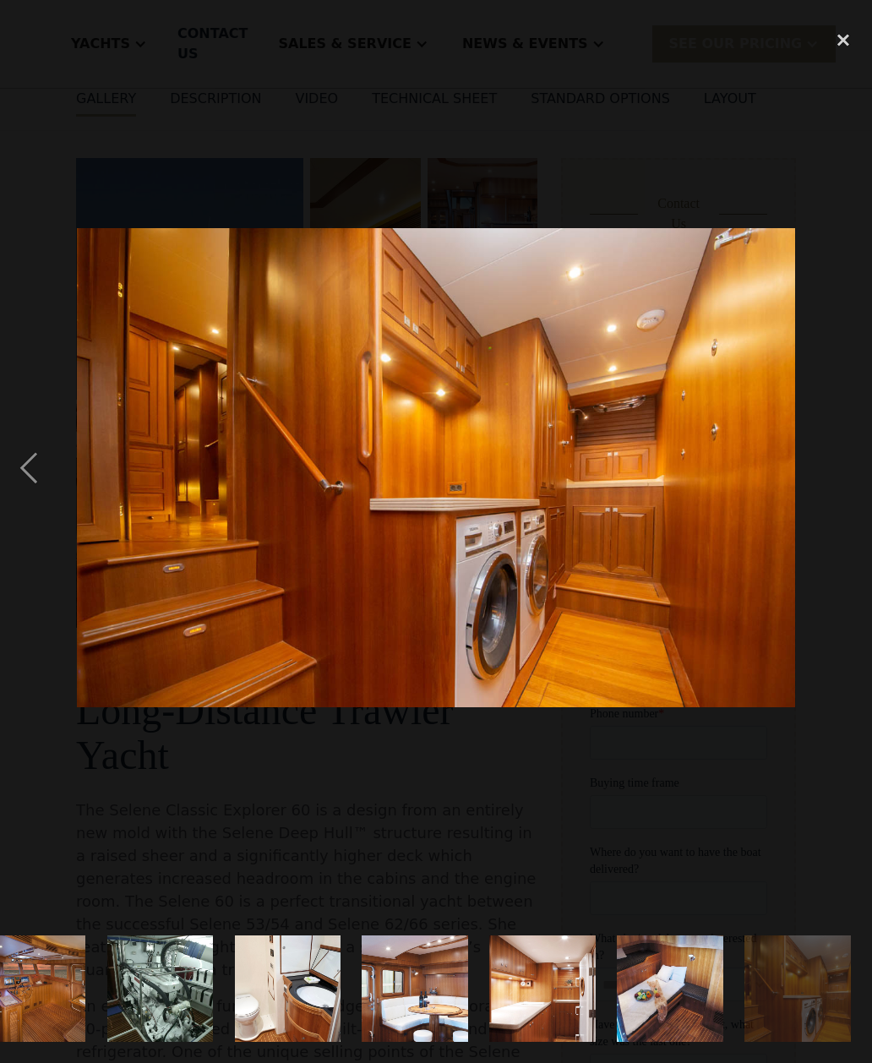
click at [804, 616] on div at bounding box center [436, 467] width 872 height 893
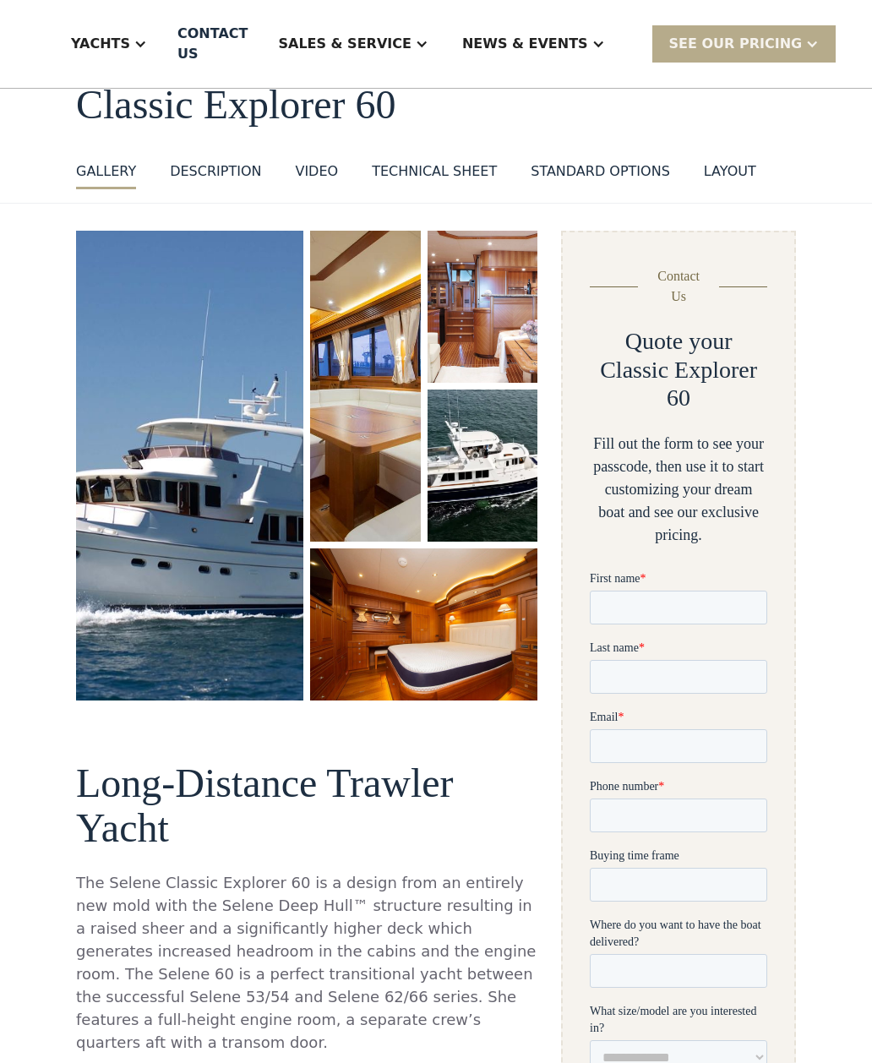
scroll to position [101, 0]
